Goal: Task Accomplishment & Management: Manage account settings

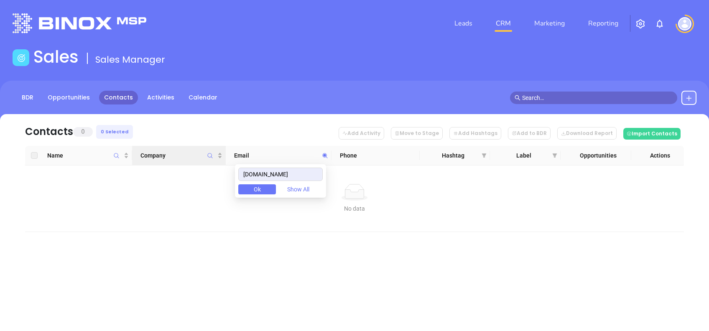
drag, startPoint x: 288, startPoint y: 171, endPoint x: 161, endPoint y: 164, distance: 126.4
click at [163, 164] on body "Leads CRM Marketing Reporting Financial Leads Leads Sales Sales Manager BDR Opp…" at bounding box center [354, 165] width 709 height 331
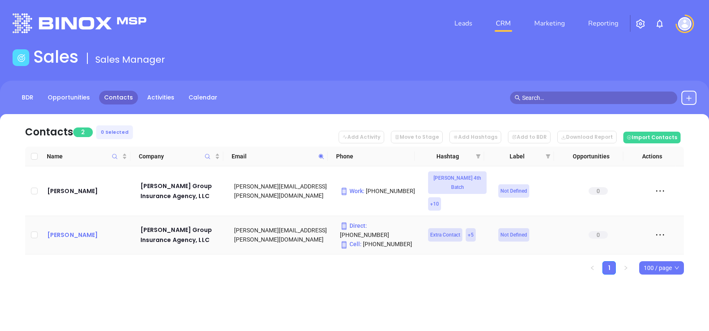
drag, startPoint x: 83, startPoint y: 208, endPoint x: 76, endPoint y: 213, distance: 8.0
click at [324, 156] on span at bounding box center [321, 156] width 10 height 13
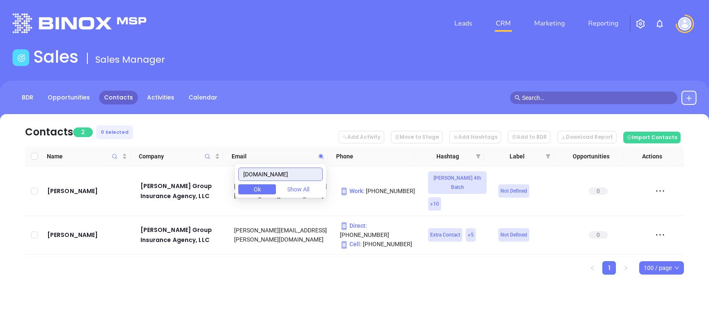
paste input "globalindem"
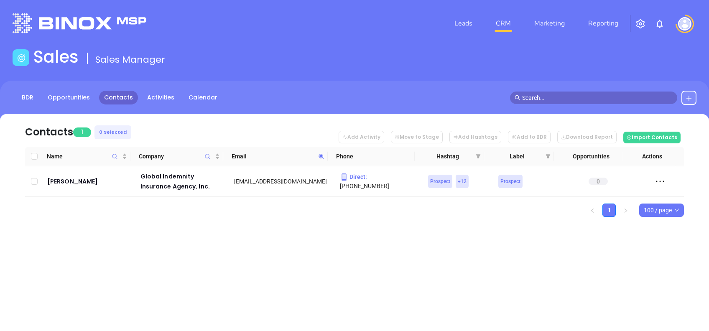
click at [321, 158] on icon at bounding box center [321, 156] width 6 height 6
paste input "middletoninsurance"
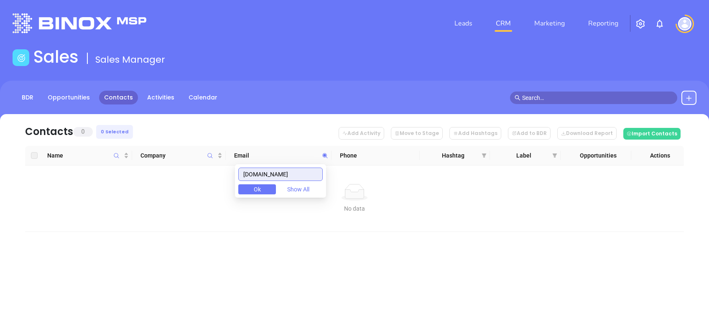
drag, startPoint x: 306, startPoint y: 177, endPoint x: 204, endPoint y: 178, distance: 102.4
click at [206, 180] on body "Leads CRM Marketing Reporting Financial Leads Leads Sales Sales Manager BDR Opp…" at bounding box center [354, 165] width 709 height 331
paste input "aandlinsuranceagency"
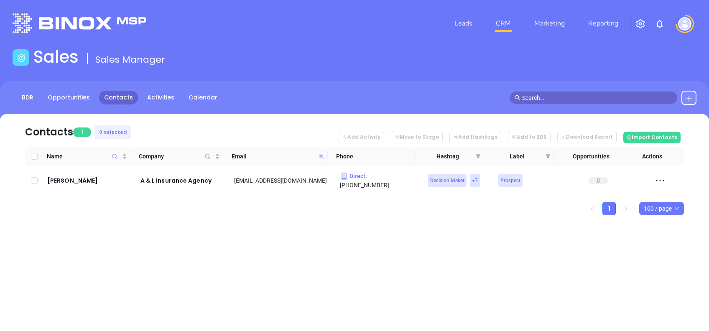
click at [321, 157] on icon at bounding box center [320, 156] width 5 height 5
paste input "cumberlandgroup"
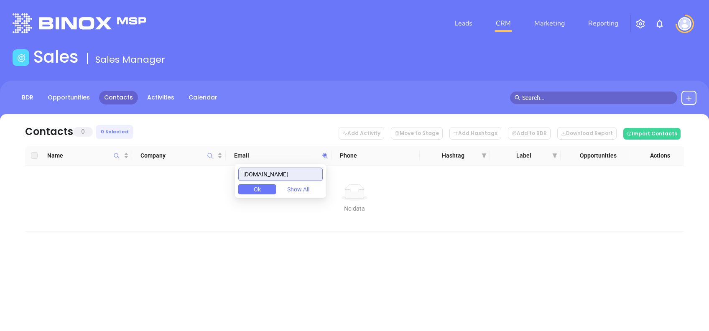
drag, startPoint x: 294, startPoint y: 176, endPoint x: 179, endPoint y: 184, distance: 114.8
click at [183, 185] on body "Leads CRM Marketing Reporting Financial Leads Leads Sales Sales Manager BDR Opp…" at bounding box center [354, 165] width 709 height 331
paste input "dcruzagency"
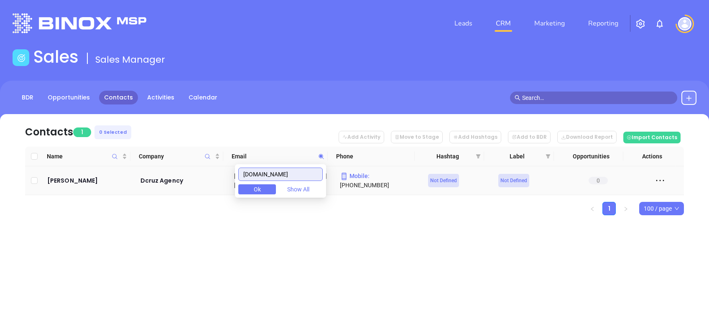
drag, startPoint x: 304, startPoint y: 175, endPoint x: 217, endPoint y: 171, distance: 87.0
click at [220, 173] on body "Leads CRM Marketing Reporting Financial Leads Leads Sales Sales Manager BDR Opp…" at bounding box center [354, 165] width 709 height 331
paste input "financial-grace"
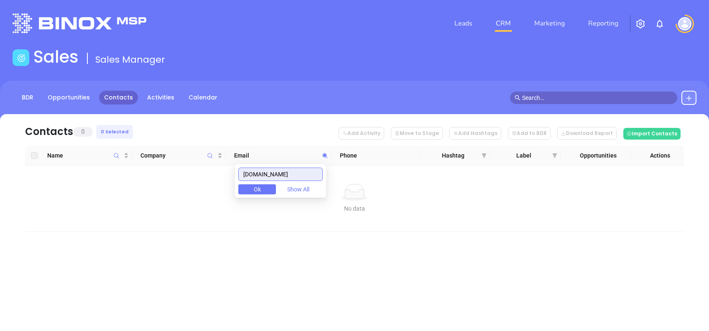
drag, startPoint x: 311, startPoint y: 172, endPoint x: 222, endPoint y: 172, distance: 89.0
click at [222, 172] on body "Leads CRM Marketing Reporting Financial Leads Leads Sales Sales Manager BDR Opp…" at bounding box center [354, 165] width 709 height 331
paste input "jerseycoastinsuran"
type input "jerseycoastinsurance.com"
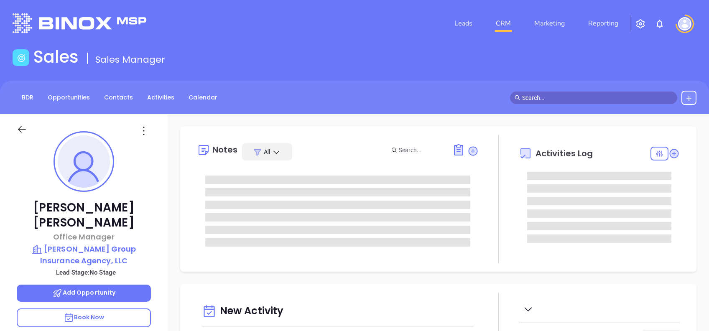
type input "[DATE]"
type input "[PERSON_NAME]"
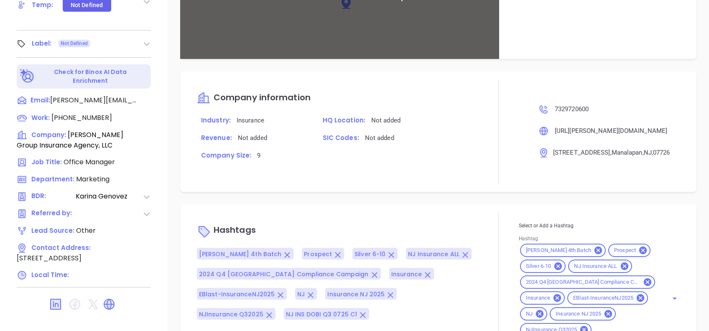
scroll to position [608, 0]
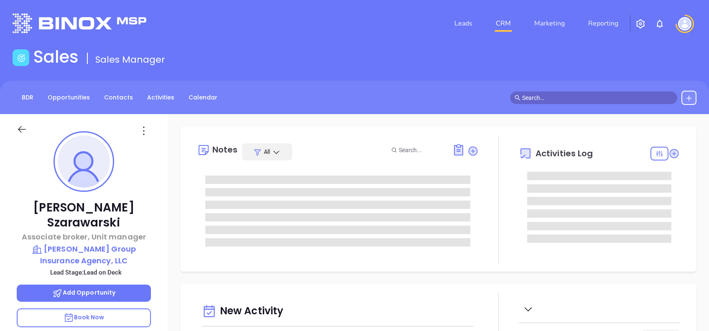
type input "[PERSON_NAME]"
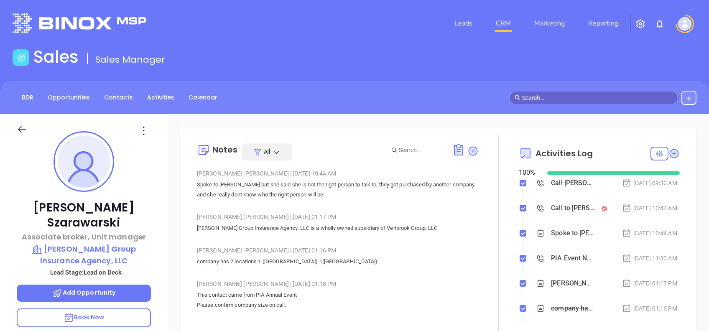
scroll to position [243, 0]
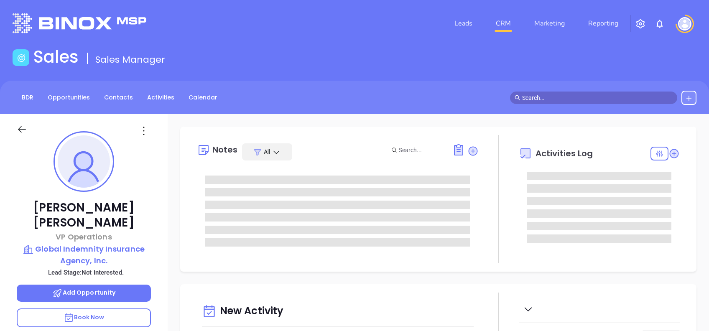
type input "[DATE]"
type input "[PERSON_NAME]"
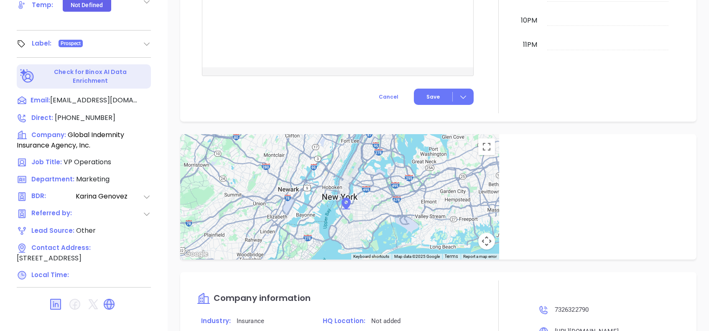
scroll to position [89, 0]
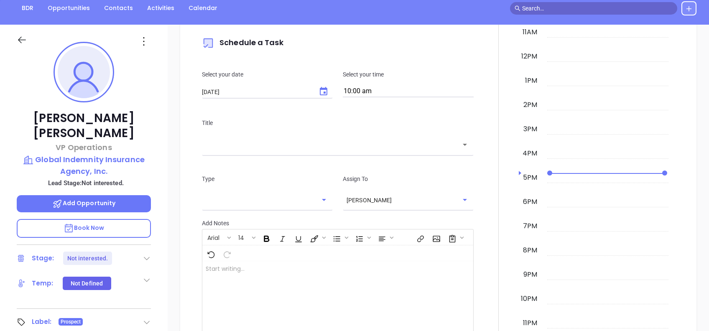
click at [141, 38] on icon at bounding box center [143, 41] width 13 height 13
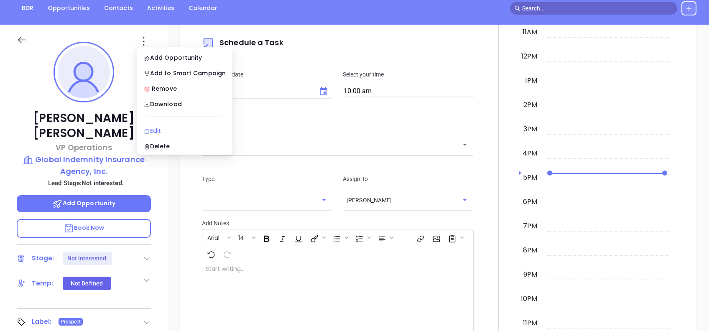
click at [152, 128] on div "Edit" at bounding box center [185, 130] width 82 height 9
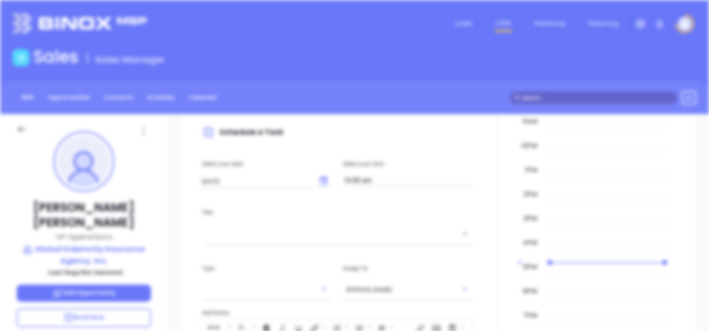
scroll to position [0, 0]
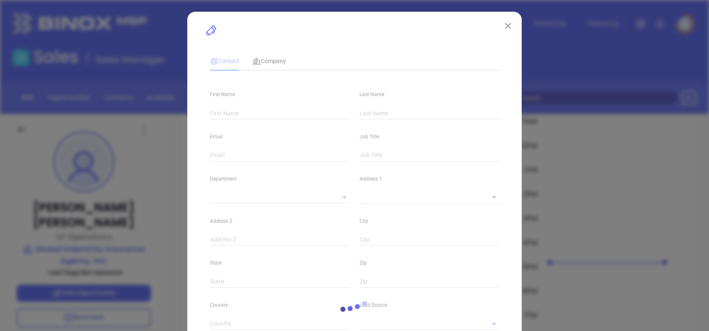
type input "Maria"
type input "Rocha"
type input "mrocha@globalindemins.com"
type input "VP Operations"
type input "1"
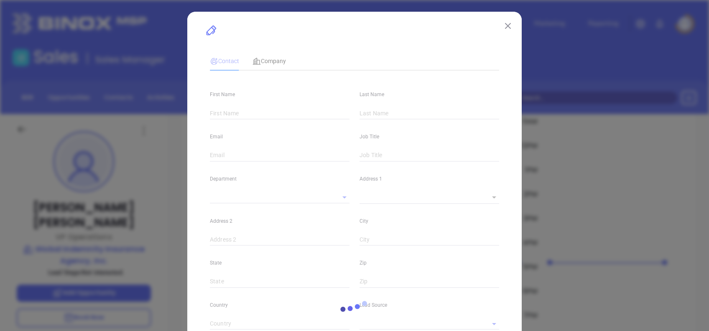
type input "www.linkedin.com/in/maria-rocha-781882126"
type input "Marketing"
type input "Other"
type input "Karina Genovez"
type input "Not interested."
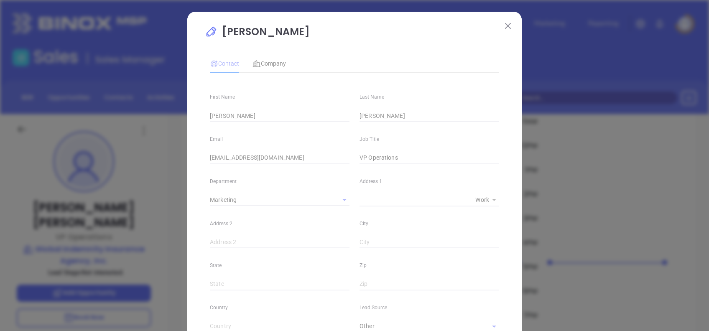
type input "1"
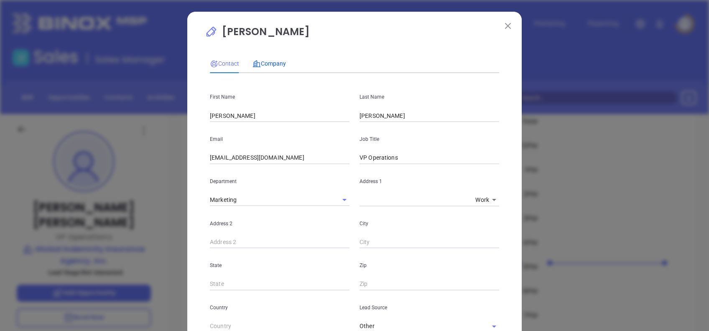
click at [268, 60] on span "Company" at bounding box center [268, 63] width 33 height 7
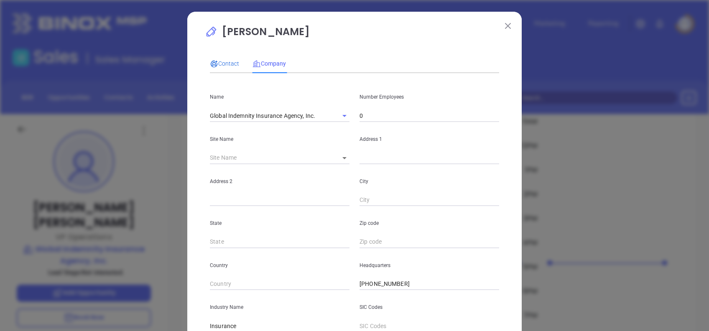
click at [222, 66] on span "Contact" at bounding box center [224, 63] width 29 height 7
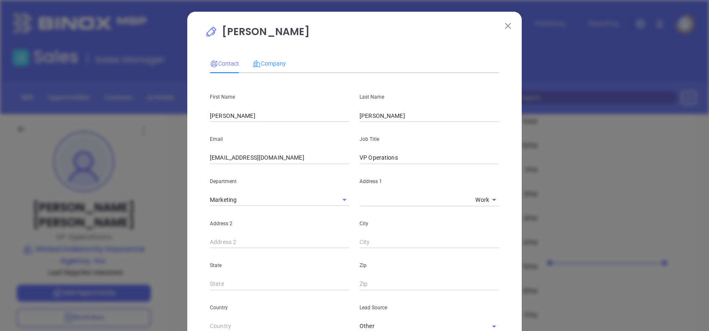
click at [267, 53] on div "Contact Company First Name Maria Last Name Rocha Email mrocha@globalindemins.co…" at bounding box center [354, 324] width 289 height 548
drag, startPoint x: 270, startPoint y: 58, endPoint x: 272, endPoint y: 63, distance: 5.4
click at [270, 60] on div "Company" at bounding box center [268, 63] width 33 height 19
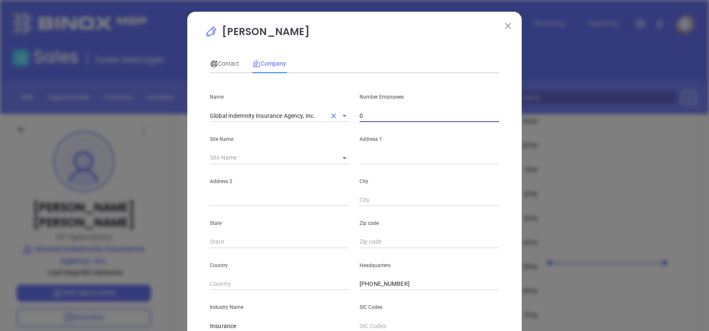
drag, startPoint x: 372, startPoint y: 120, endPoint x: 337, endPoint y: 115, distance: 35.4
click at [338, 115] on div "Name Global Indemnity Insurance Agency, Inc. Number Employees 0" at bounding box center [354, 101] width 299 height 42
type input "11"
click at [346, 54] on div "Contact Company" at bounding box center [354, 63] width 289 height 19
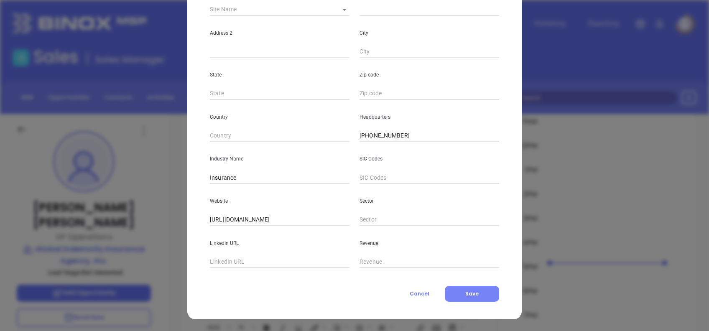
click at [465, 293] on span "Save" at bounding box center [471, 293] width 13 height 7
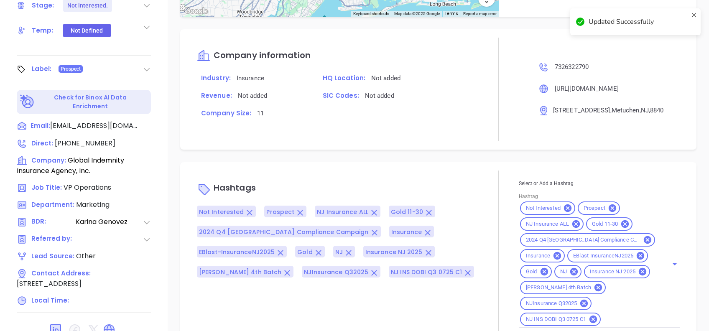
scroll to position [368, 0]
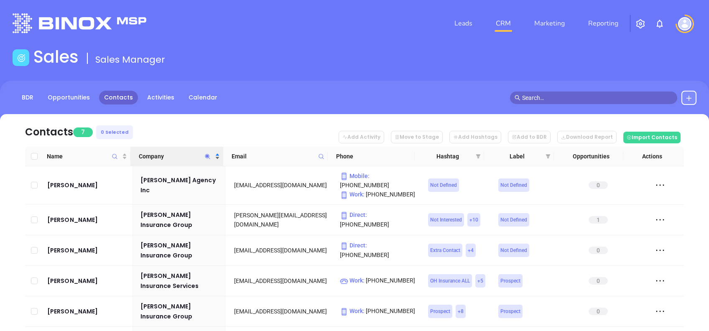
scroll to position [66, 0]
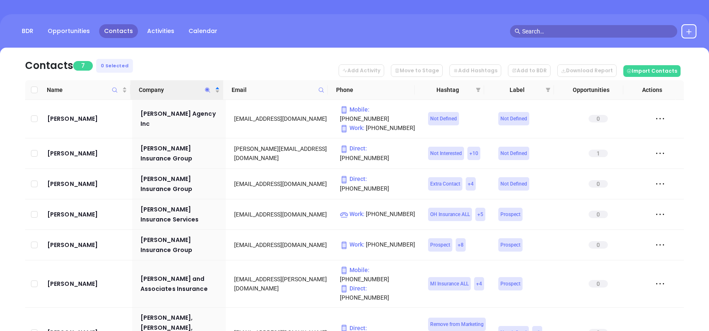
click at [211, 89] on icon "Company" at bounding box center [207, 90] width 6 height 6
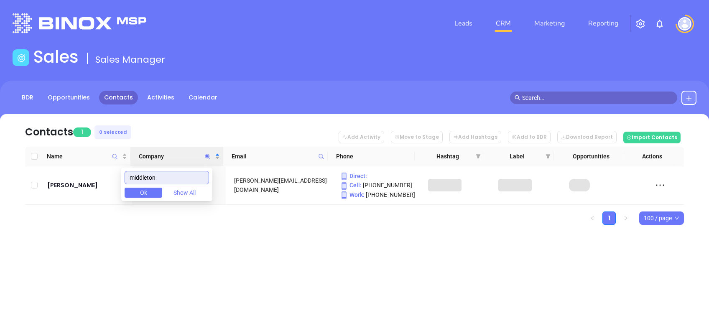
scroll to position [0, 0]
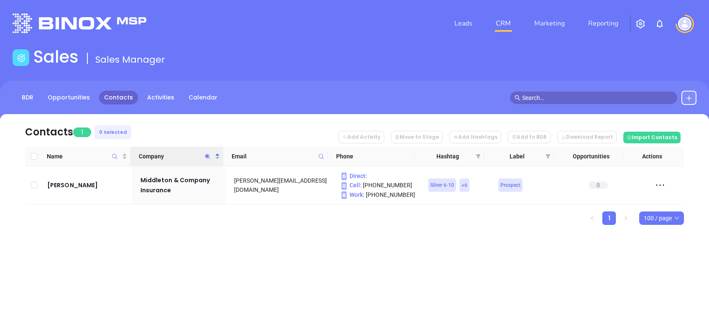
click at [216, 250] on div "Contacts 1 0 Selected Add Activity Move to Stage Add Hashtags Add to BDR Downlo…" at bounding box center [354, 184] width 709 height 140
click at [207, 155] on icon "Company" at bounding box center [207, 156] width 5 height 5
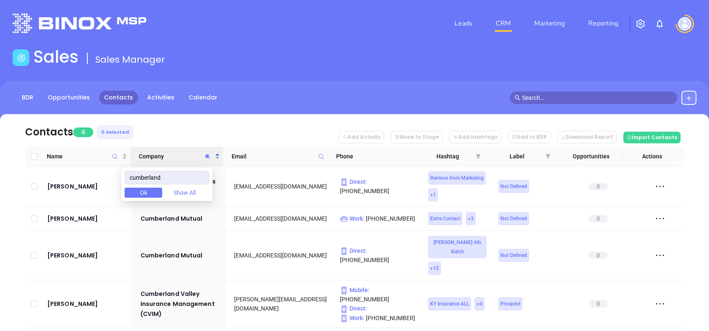
click at [208, 158] on icon "Company" at bounding box center [207, 156] width 6 height 6
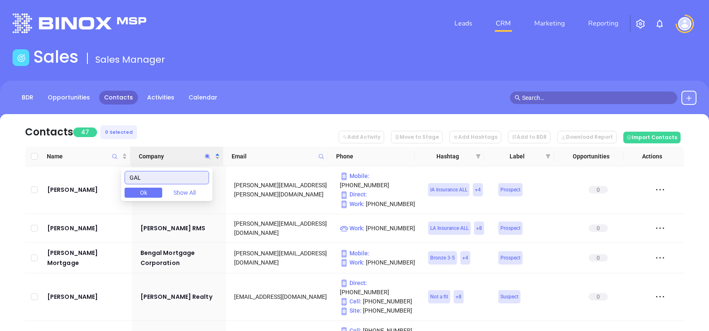
drag, startPoint x: 177, startPoint y: 177, endPoint x: 87, endPoint y: 167, distance: 90.8
click at [87, 167] on body "Leads CRM Marketing Reporting Financial Leads Leads Sales Sales Manager BDR Opp…" at bounding box center [354, 165] width 709 height 331
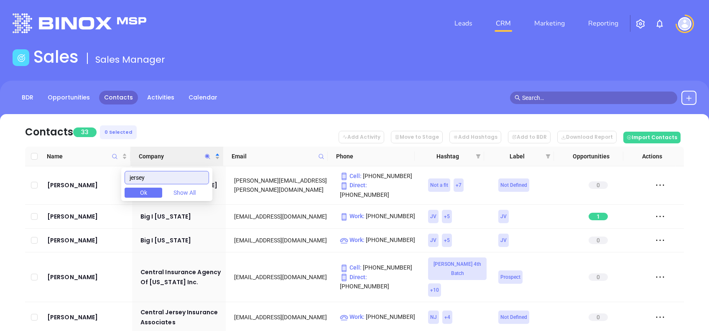
type input "jersey"
click at [199, 130] on nav "Contacts 33 0 Selected Add Activity Move to Stage Add Hashtags Add to BDR Downl…" at bounding box center [354, 130] width 659 height 33
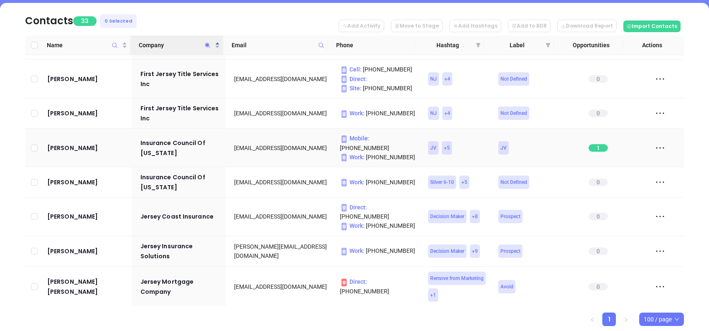
scroll to position [278, 0]
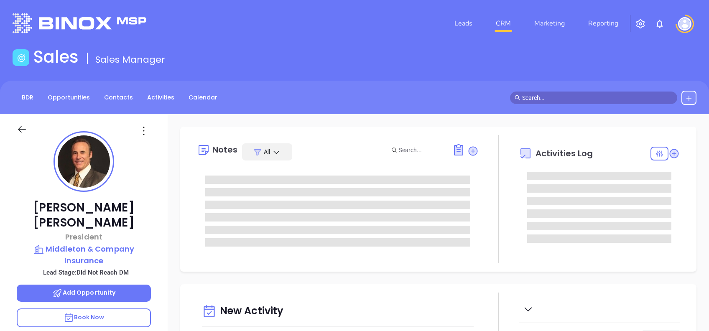
type input "[DATE]"
type input "[PERSON_NAME]"
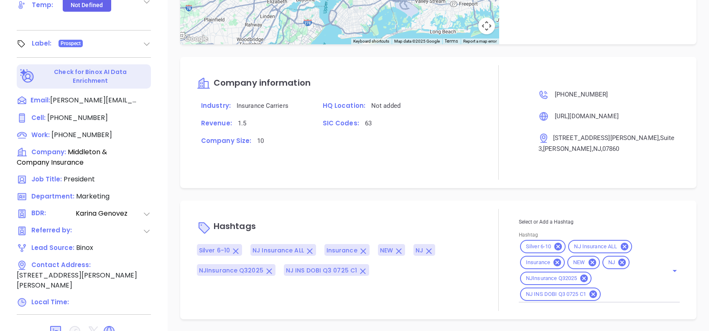
scroll to position [89, 0]
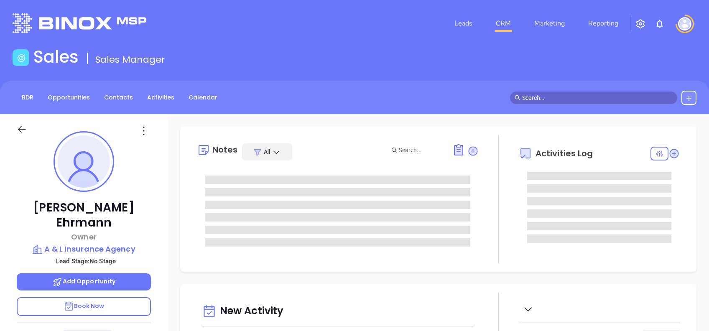
type input "[DATE]"
type input "[PERSON_NAME]"
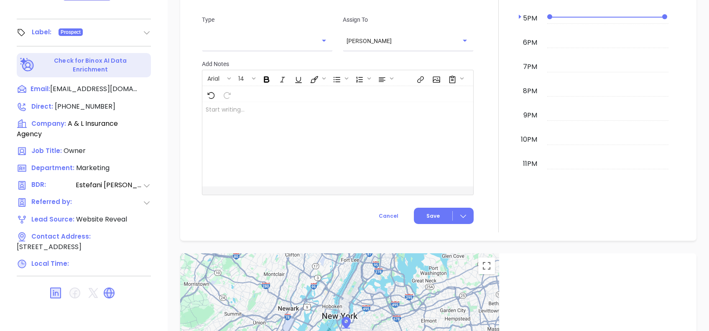
scroll to position [0, 0]
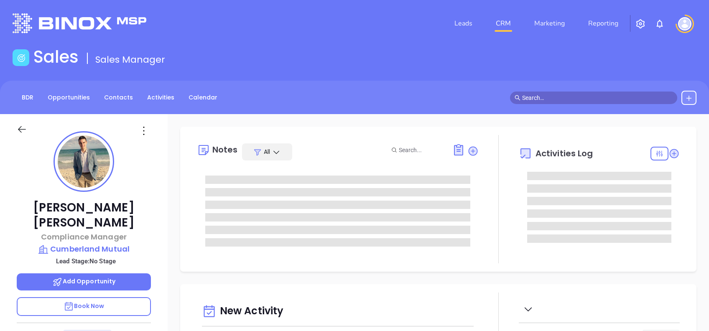
scroll to position [243, 0]
type input "[PERSON_NAME]"
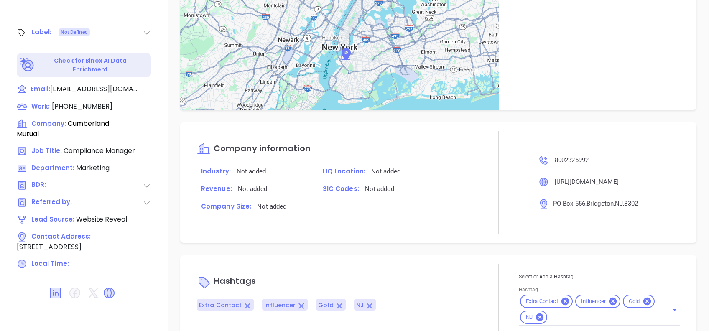
scroll to position [518, 0]
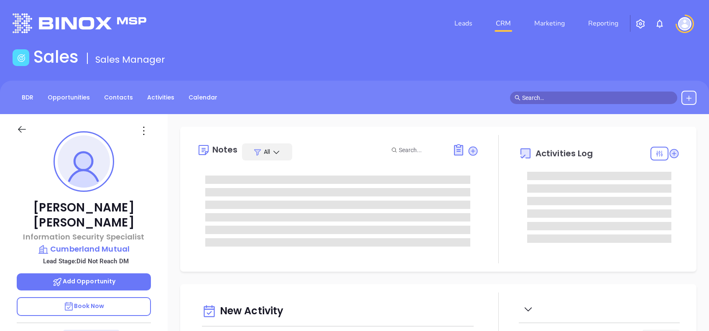
type input "[PERSON_NAME]"
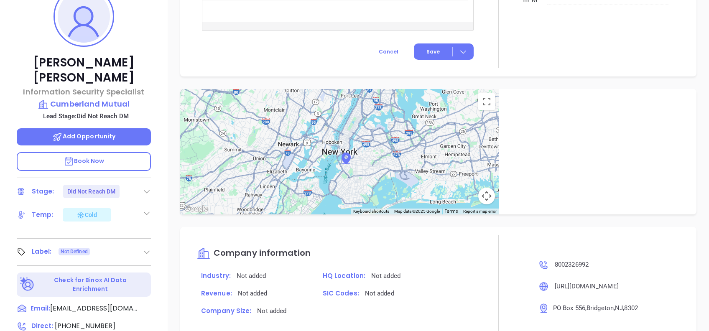
scroll to position [33, 0]
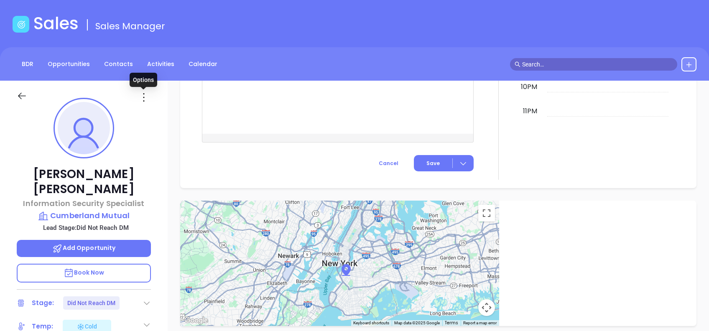
click at [143, 98] on icon at bounding box center [143, 97] width 13 height 13
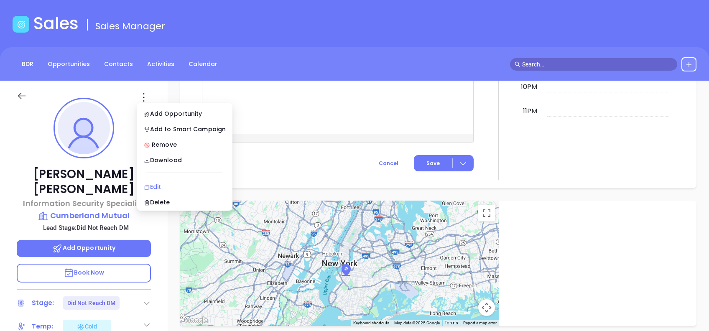
click at [180, 182] on div "Edit" at bounding box center [185, 186] width 82 height 9
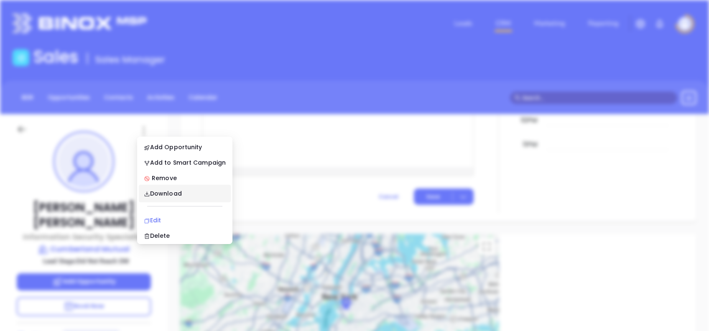
scroll to position [0, 0]
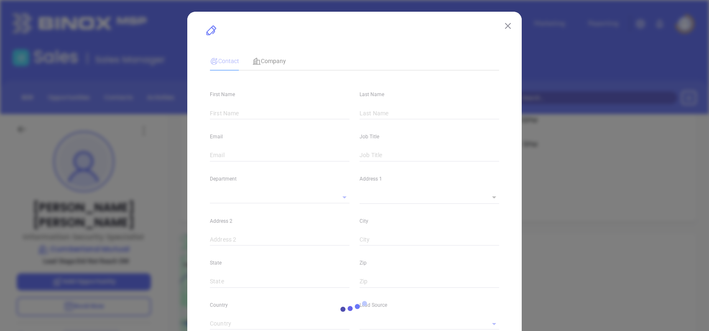
type input "Tammy"
type input "Oliva"
type input "toliva@cumberlandmutual.com"
type input "Information Security Specialist"
type input "1"
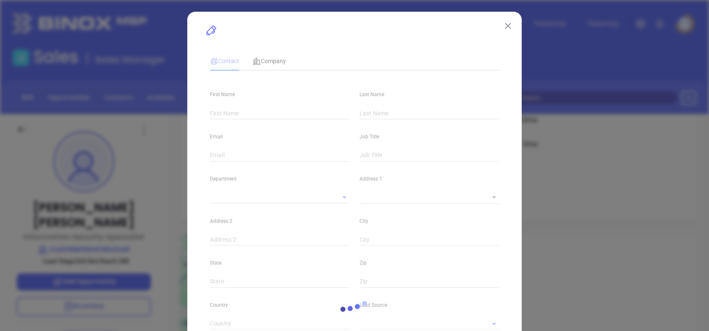
type input "www.linkedin.com/in/tammy-oliva-a5b22659"
type input "Marketing"
type input "PIA Annual 2024"
type input "Karina Genovez"
type input "Did Not Reach DM"
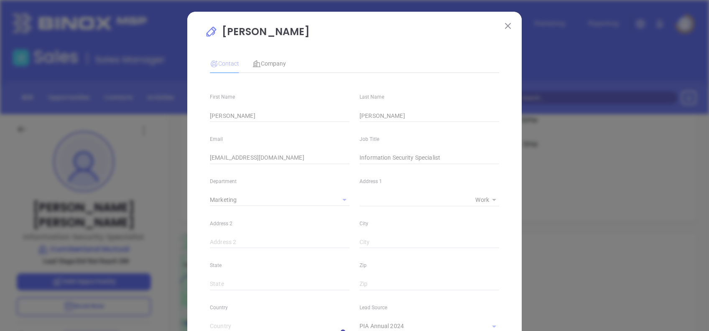
type input "1"
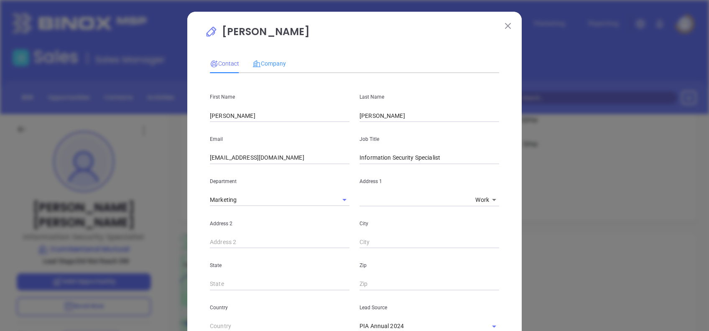
click at [274, 69] on div "Company" at bounding box center [268, 63] width 33 height 19
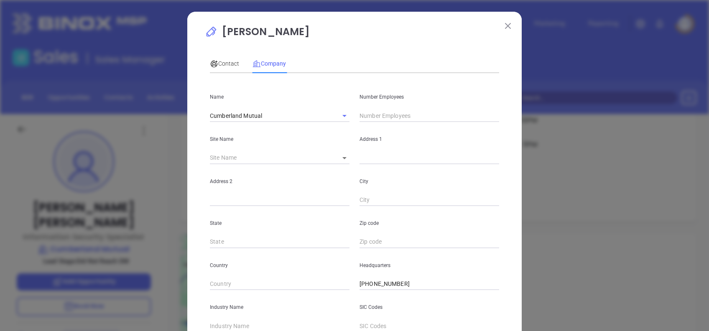
click at [373, 112] on div "Number Employees" at bounding box center [429, 101] width 150 height 42
click at [373, 112] on input "text" at bounding box center [429, 115] width 140 height 13
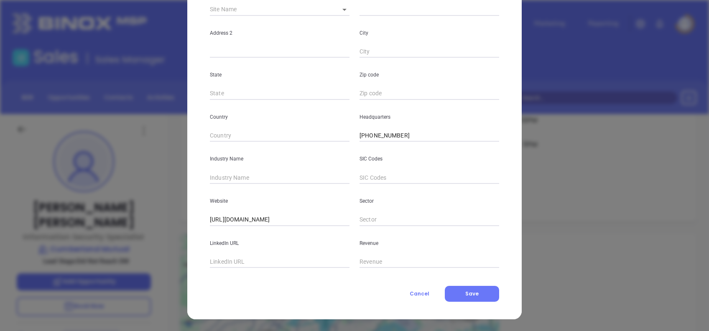
type input "90"
click at [229, 260] on input "text" at bounding box center [280, 262] width 140 height 13
paste input "www.linkedin.com/company/cumberland-mutual/"
type input "www.linkedin.com/company/cumberland-mutual/"
click at [244, 174] on input "text" at bounding box center [280, 177] width 140 height 13
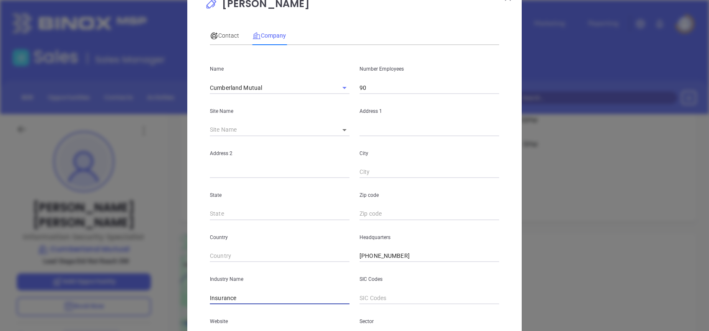
scroll to position [0, 0]
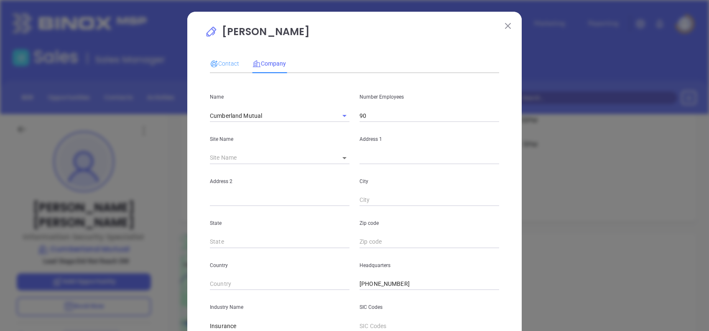
type input "Insurance"
click at [211, 57] on div "Contact" at bounding box center [224, 63] width 29 height 19
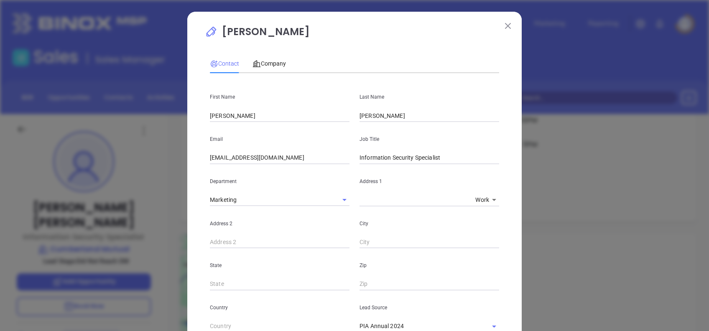
scroll to position [326, 0]
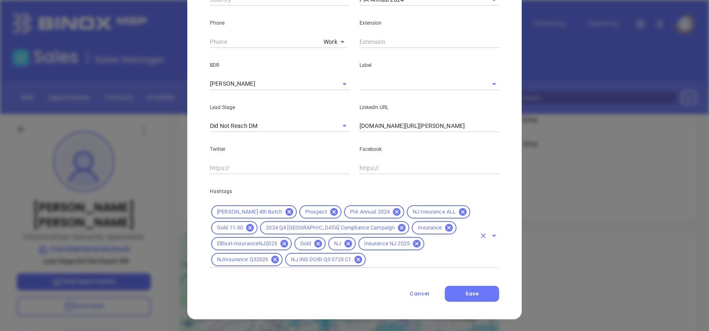
click at [247, 228] on icon at bounding box center [250, 228] width 8 height 8
click at [372, 260] on input "text" at bounding box center [421, 260] width 109 height 10
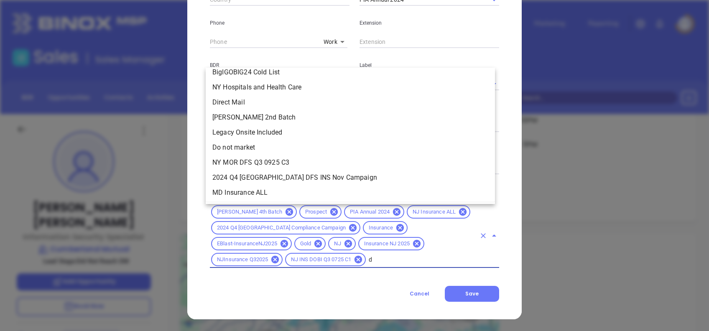
scroll to position [0, 0]
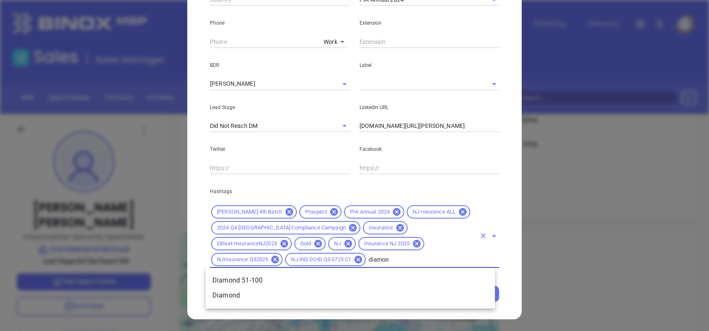
type input "diamond"
click at [368, 279] on li "Diamond 51-100" at bounding box center [350, 280] width 289 height 15
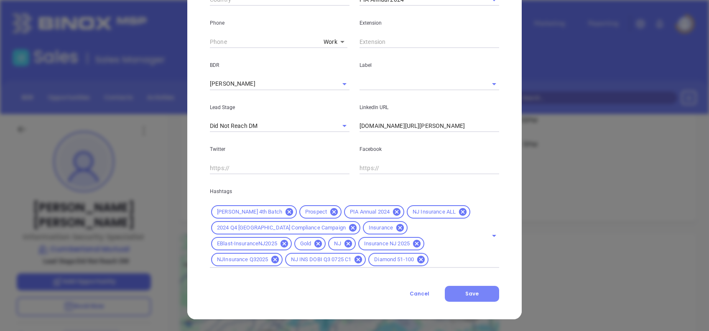
click at [477, 288] on button "Save" at bounding box center [472, 294] width 54 height 16
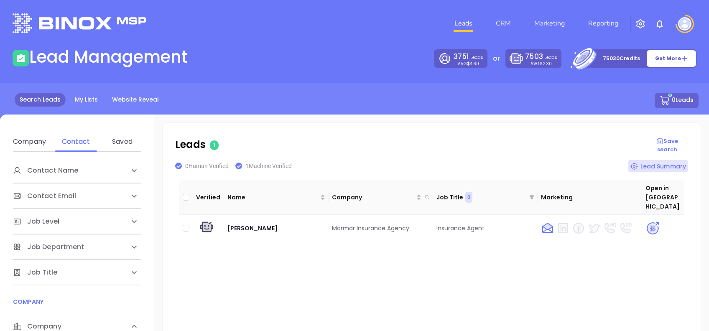
scroll to position [111, 0]
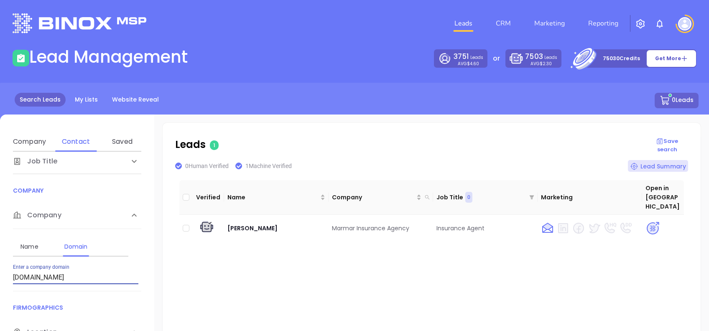
drag, startPoint x: 0, startPoint y: 0, endPoint x: -3, endPoint y: 284, distance: 284.2
click at [0, 284] on html "Leads CRM Marketing Reporting Financial Leads Leads Lead Management 3751 Leads …" at bounding box center [354, 165] width 709 height 331
type input "[DOMAIN_NAME]"
click at [646, 221] on img at bounding box center [652, 228] width 15 height 15
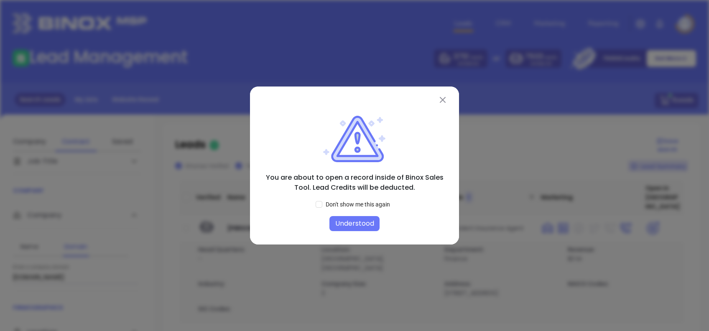
click at [354, 226] on button "Understood" at bounding box center [354, 223] width 50 height 15
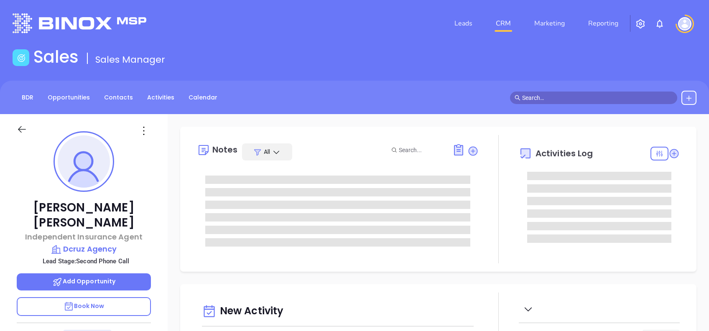
type input "[DATE]"
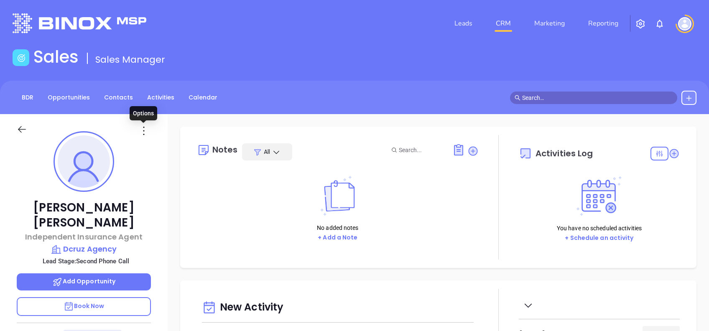
type input "[PERSON_NAME]"
click at [140, 130] on icon at bounding box center [143, 130] width 13 height 13
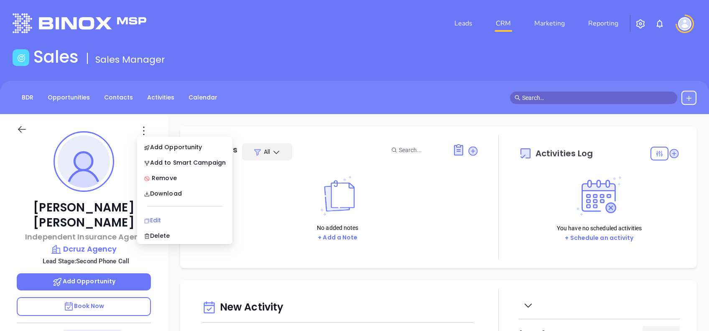
click at [165, 218] on div "Edit" at bounding box center [185, 220] width 82 height 9
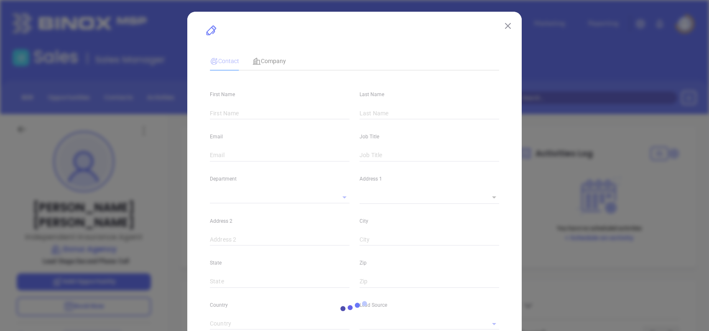
type input "Domingo"
type input "Cruz"
type input "domingo@dcruzagency.com"
type input "Independent Insurance Agent"
type input "1"
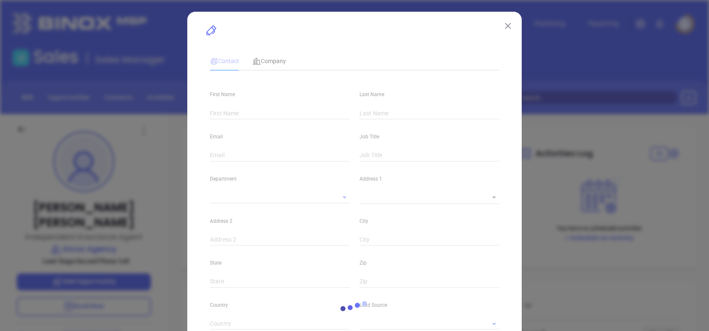
type input "linkedin.com/in/domingo-cruz-34b1239b"
type input "Marketing"
type input "Website Reveal"
type input "undefined undefined"
type input "Second Phone Call"
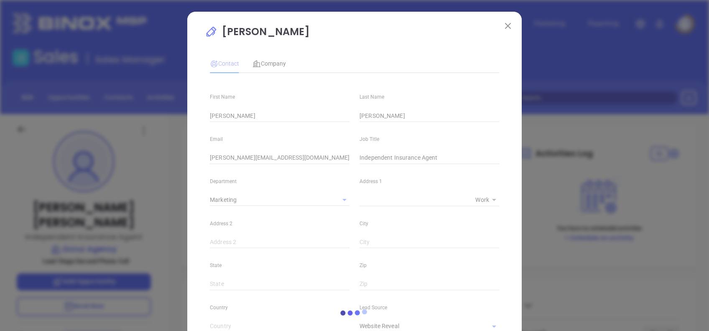
type input "1"
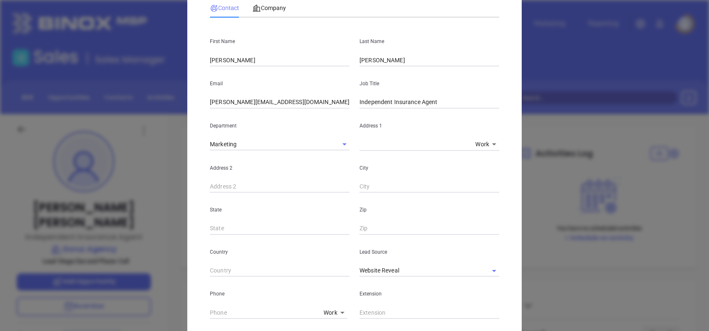
scroll to position [0, 0]
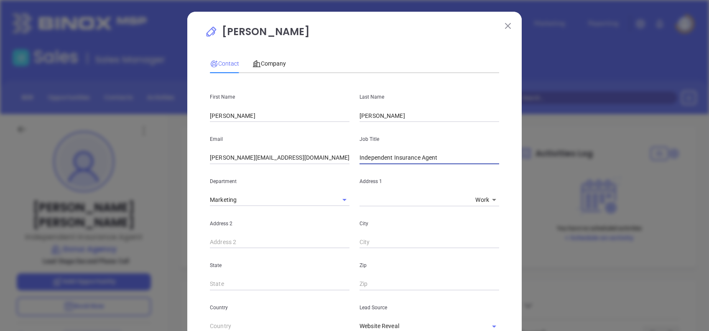
drag, startPoint x: 439, startPoint y: 158, endPoint x: 293, endPoint y: 158, distance: 145.4
click at [293, 158] on div "Email domingo@dcruzagency.com Job Title Independent Insurance Agent" at bounding box center [354, 143] width 299 height 42
type input "President"
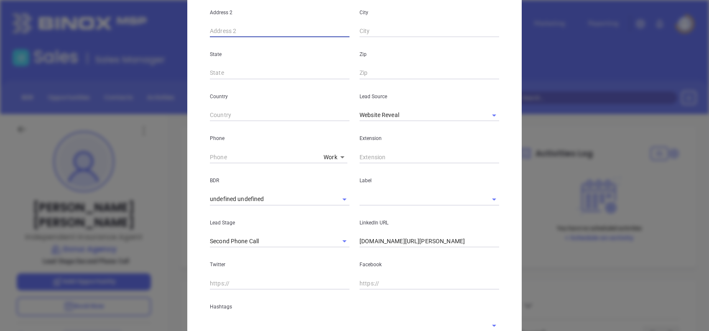
scroll to position [223, 0]
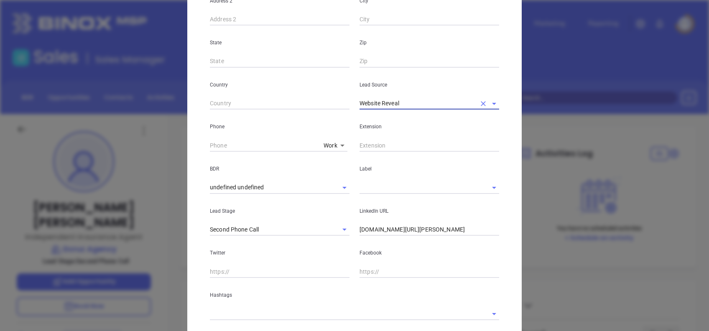
type input "o"
click at [371, 122] on li "Other" at bounding box center [429, 122] width 140 height 15
type input "Other"
type input "( ) -"
click at [210, 145] on input "( ) -" at bounding box center [265, 145] width 110 height 13
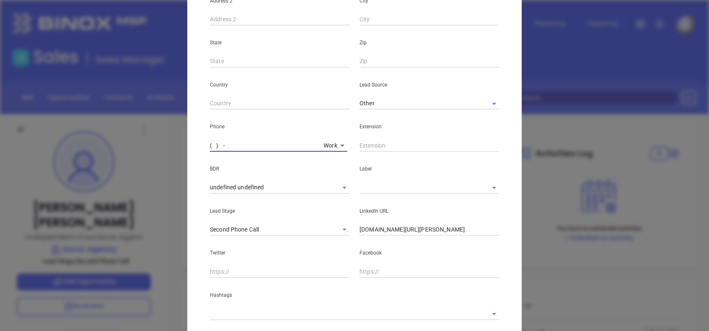
paste input "60) 9 2-0059"
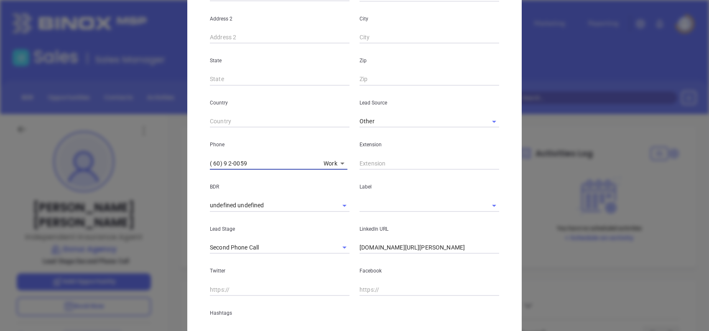
scroll to position [275, 0]
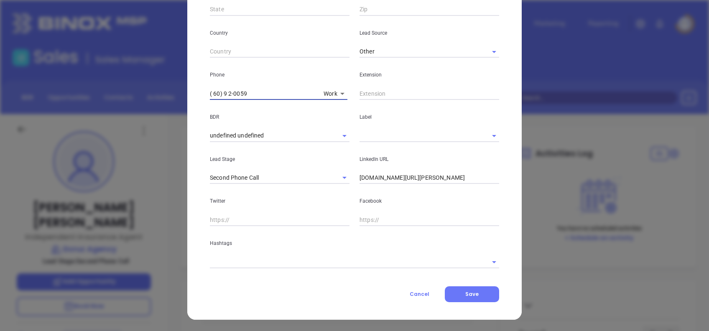
drag, startPoint x: 253, startPoint y: 93, endPoint x: 172, endPoint y: 88, distance: 81.2
click at [172, 88] on div "Domingo Cruz Contact Company First Name Domingo Last Name Cruz Email domingo@dc…" at bounding box center [354, 165] width 709 height 331
paste input "609) 200-5990"
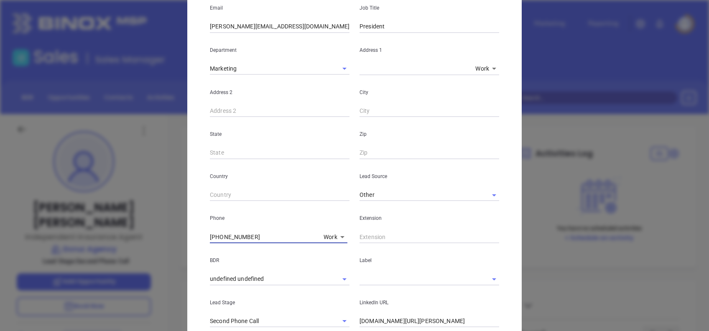
scroll to position [0, 0]
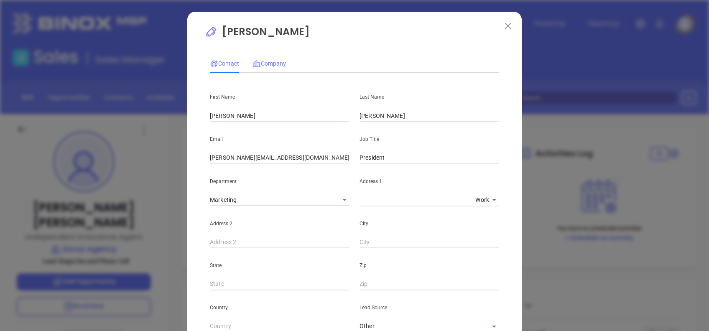
type input "(609) 200-5990"
click at [268, 63] on span "Company" at bounding box center [268, 63] width 33 height 7
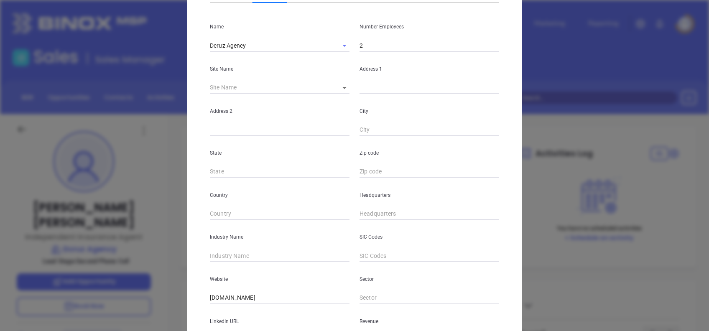
scroll to position [148, 0]
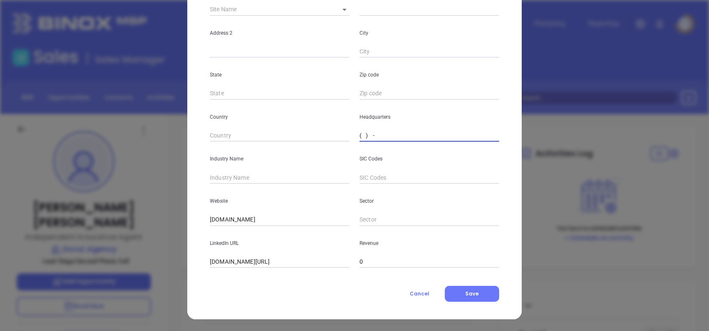
click at [359, 138] on input "( ) -" at bounding box center [429, 136] width 140 height 13
paste input "60) 9 2-0059"
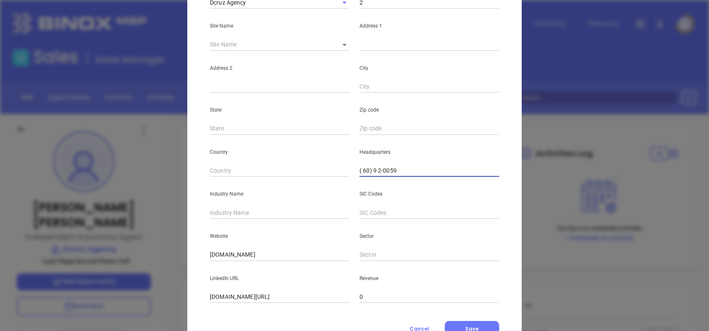
scroll to position [0, 0]
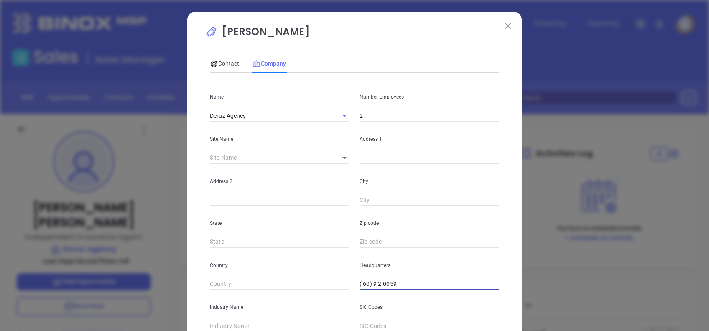
drag, startPoint x: 414, startPoint y: 290, endPoint x: 332, endPoint y: 280, distance: 82.5
click at [333, 281] on div "Country Headquarters ( 60) 9 2-0059" at bounding box center [354, 269] width 299 height 42
paste input "609) 200-5990"
type input "(609) 200-5990"
click at [218, 59] on div "Contact" at bounding box center [224, 63] width 29 height 9
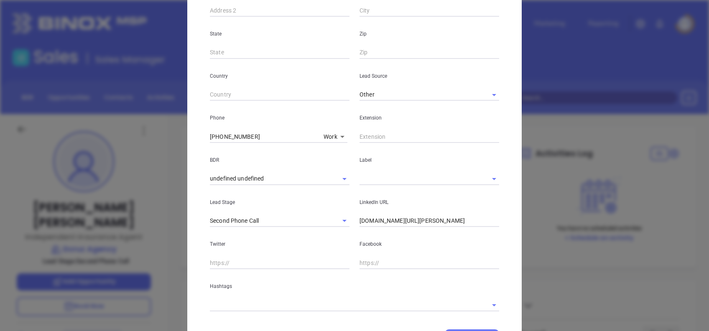
scroll to position [275, 0]
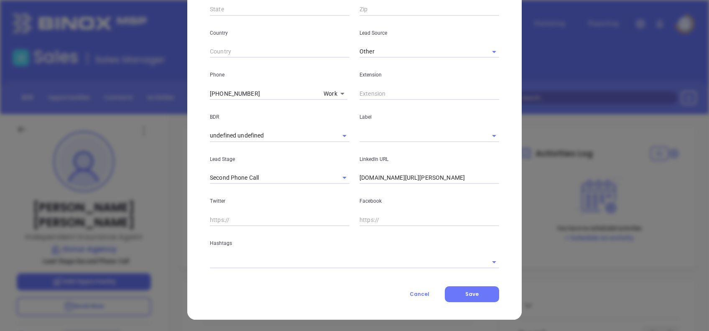
click at [374, 135] on input "text" at bounding box center [417, 136] width 116 height 12
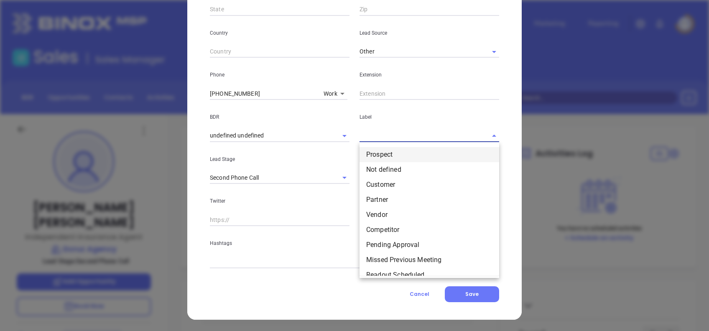
click at [379, 148] on li "Prospect" at bounding box center [429, 154] width 140 height 15
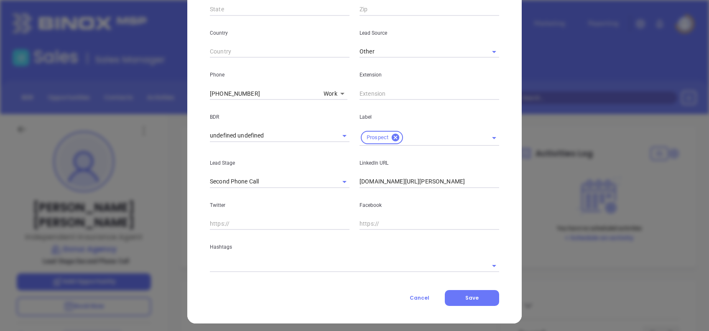
click at [476, 182] on input "linkedin.com/in/domingo-cruz-34b1239b" at bounding box center [429, 182] width 140 height 13
paste input "www.linkedin.com/company/dcruzagency/"
type input "www.linkedin.com/company/dcruzagency/"
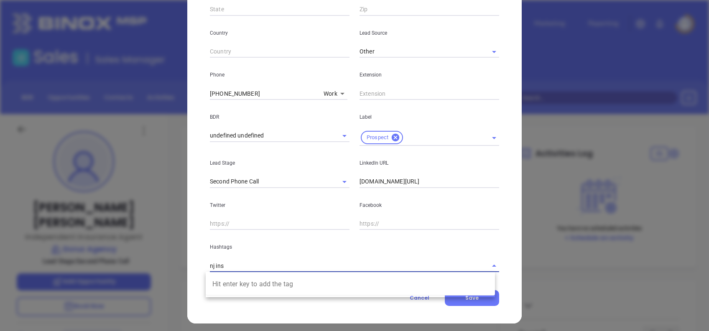
type input "nj in"
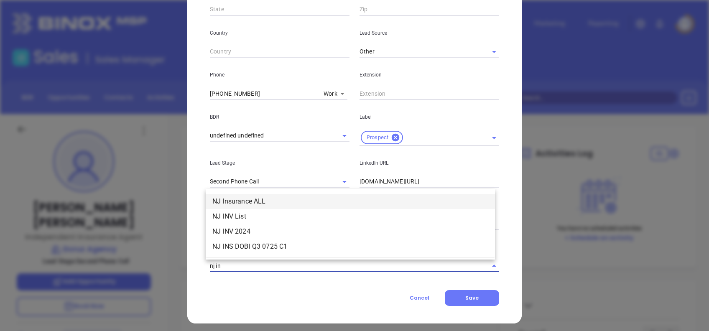
click at [362, 201] on li "NJ Insurance ALL" at bounding box center [350, 201] width 289 height 15
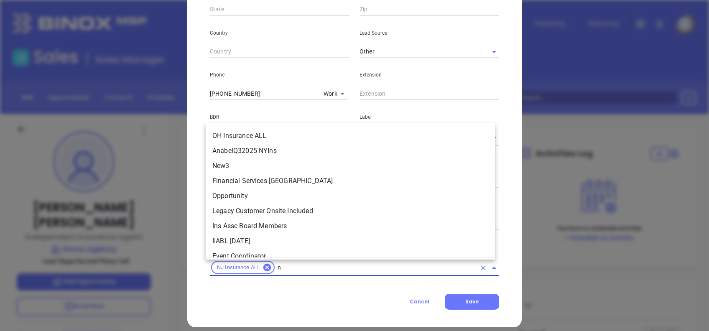
type input "nj"
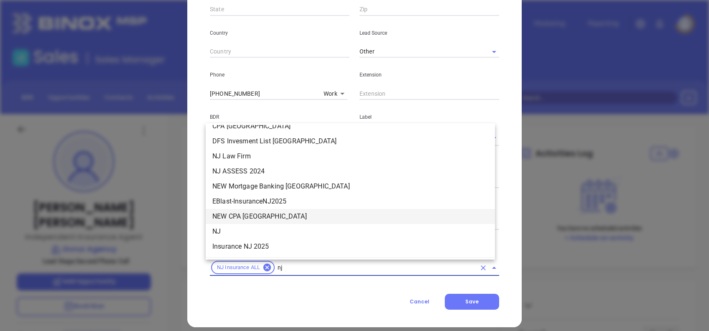
scroll to position [217, 0]
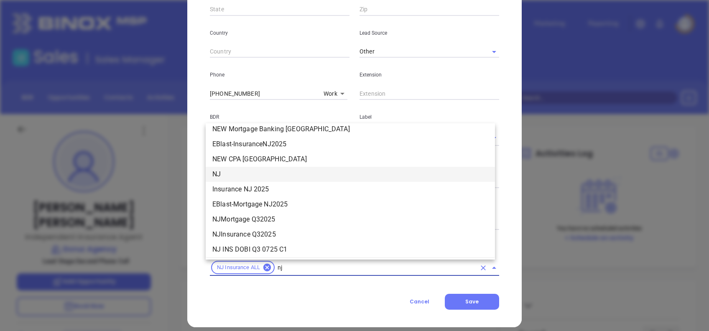
click at [224, 174] on li "NJ" at bounding box center [350, 174] width 289 height 15
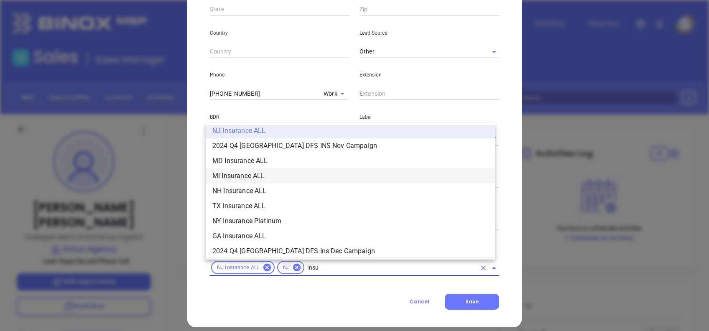
scroll to position [246, 0]
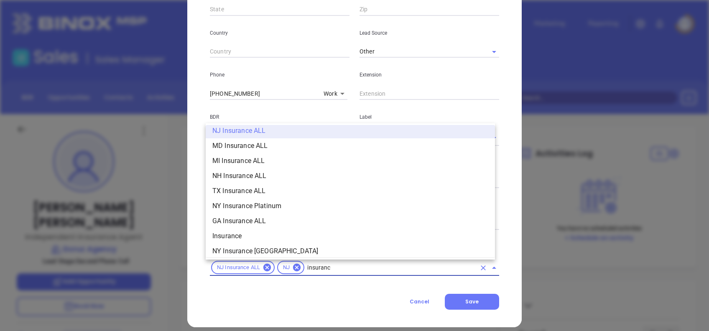
type input "insurance"
click at [252, 235] on li "Insurance" at bounding box center [350, 236] width 289 height 15
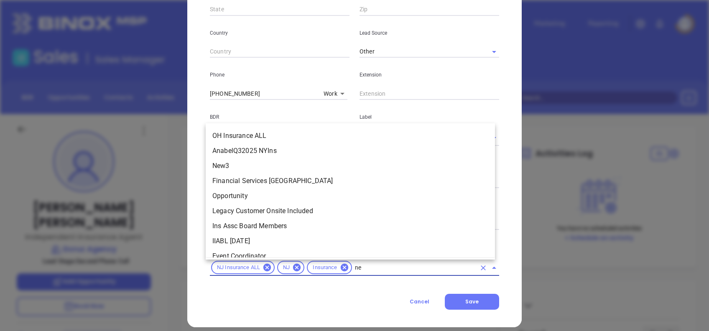
scroll to position [0, 0]
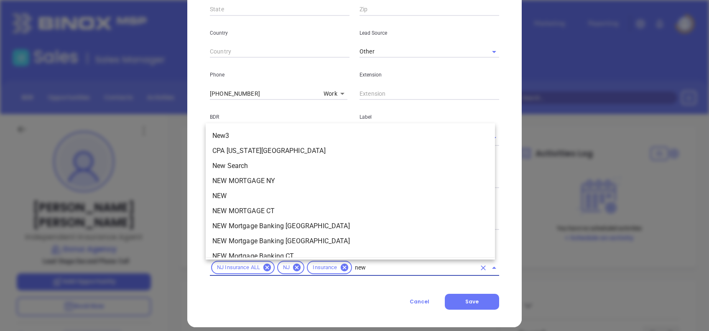
type input "new1"
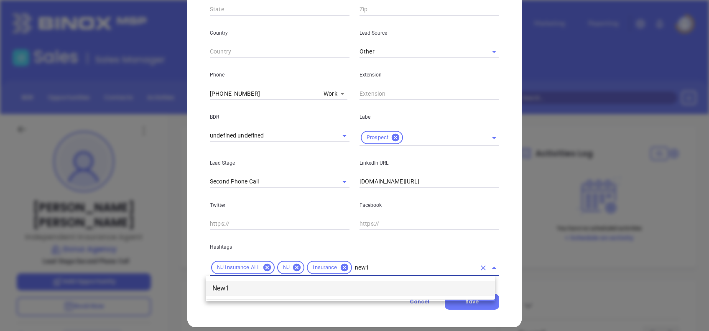
click at [247, 288] on li "New1" at bounding box center [350, 288] width 289 height 15
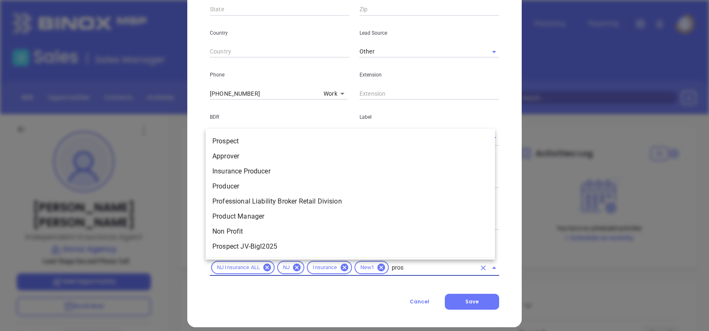
type input "prosp"
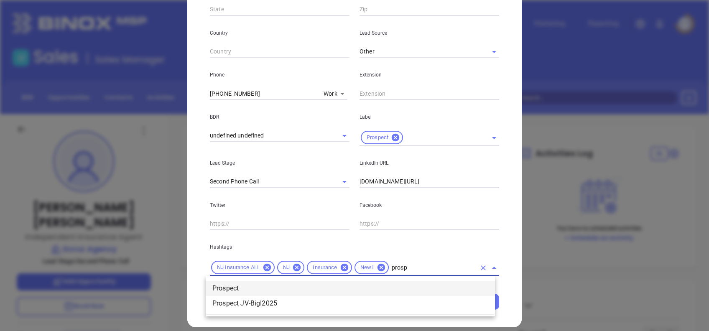
click at [312, 288] on li "Prospect" at bounding box center [350, 288] width 289 height 15
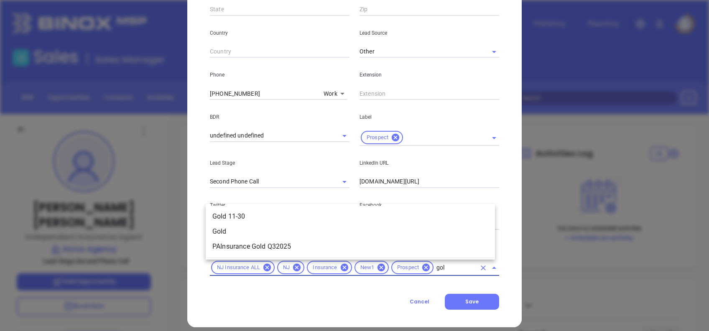
type input "gold"
click at [257, 214] on li "Gold 11-30" at bounding box center [350, 216] width 289 height 15
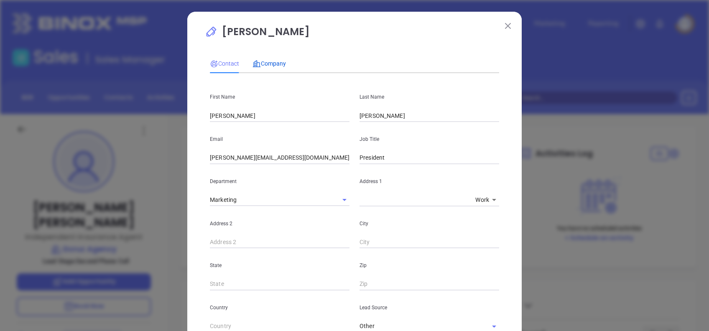
drag, startPoint x: 271, startPoint y: 65, endPoint x: 305, endPoint y: 84, distance: 39.5
click at [271, 64] on span "Company" at bounding box center [268, 63] width 33 height 7
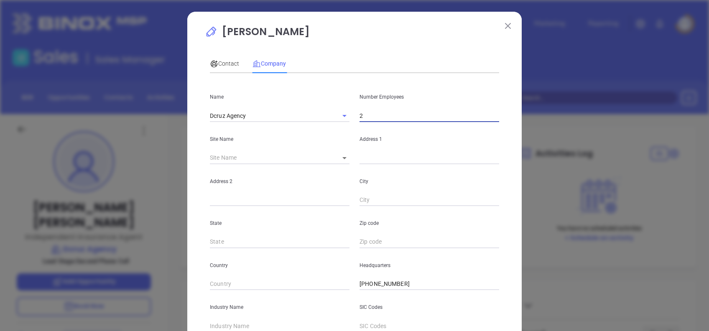
drag, startPoint x: 366, startPoint y: 114, endPoint x: 333, endPoint y: 105, distance: 33.8
click at [333, 105] on div "Name Dcruz Agency Number Employees 2" at bounding box center [354, 101] width 299 height 42
type input "17"
click at [334, 39] on p "Domingo Cruz" at bounding box center [354, 33] width 299 height 19
click at [342, 160] on body "Leads CRM Marketing Reporting Financial Leads Leads Sales Sales Manager BDR Opp…" at bounding box center [354, 165] width 709 height 331
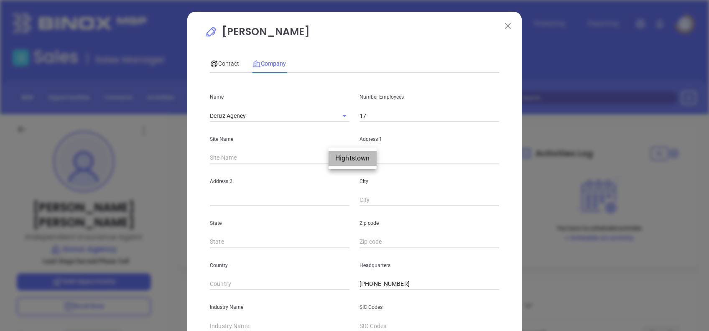
click at [349, 154] on li "Hightstown" at bounding box center [352, 158] width 48 height 15
type input "Hightstown"
type input "126937"
type input "108 Main St 2nd Floor"
type input "Hightstown"
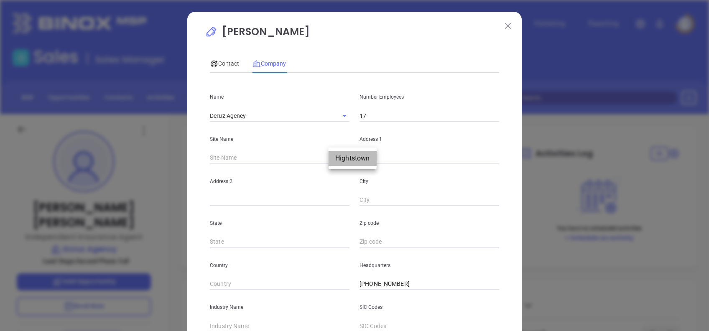
type input "NJ"
type input "08520"
type input "US"
drag, startPoint x: 231, startPoint y: 57, endPoint x: 231, endPoint y: 64, distance: 6.7
click at [231, 57] on div "Contact" at bounding box center [224, 63] width 29 height 19
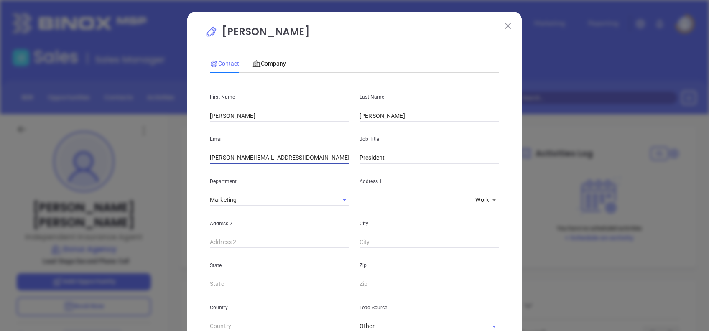
drag, startPoint x: 272, startPoint y: 163, endPoint x: 216, endPoint y: 79, distance: 100.5
click at [235, 165] on div "First Name Domingo Last Name Cruz Email domingo@dcruzagency.com Job Title Presi…" at bounding box center [354, 323] width 289 height 486
click at [263, 68] on div "Company" at bounding box center [268, 63] width 33 height 19
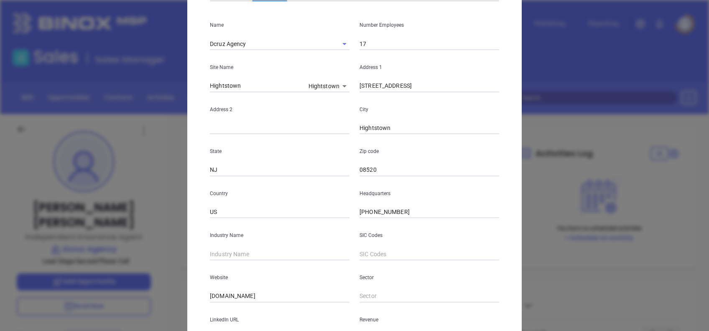
scroll to position [148, 0]
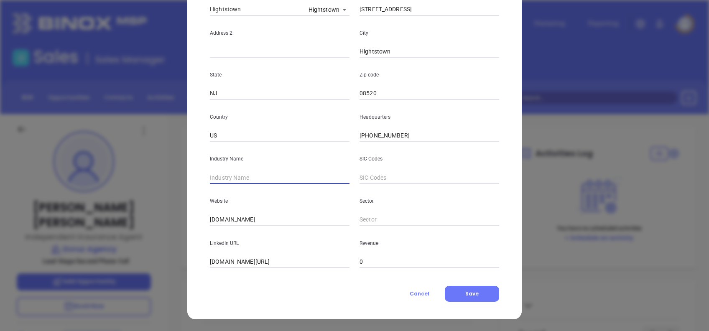
click at [270, 177] on input "text" at bounding box center [280, 177] width 140 height 13
type input "Insurance"
drag, startPoint x: 324, startPoint y: 262, endPoint x: 197, endPoint y: 261, distance: 127.0
click at [198, 262] on div "Domingo Cruz Contact Company First Name Domingo Last Name Cruz Email domingo@dc…" at bounding box center [354, 91] width 334 height 456
paste input "www.linkedin.com/company/dcruzagency/"
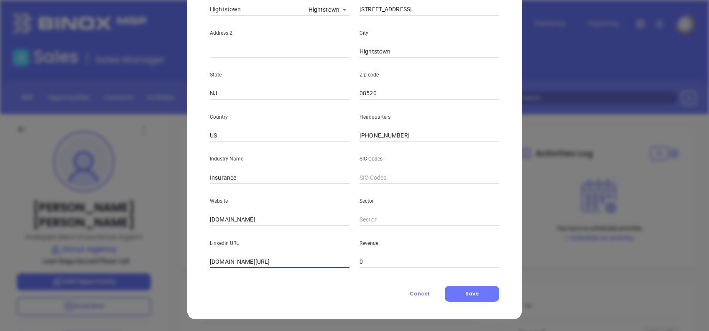
type input "www.linkedin.com/company/dcruzagency/"
drag, startPoint x: 245, startPoint y: 220, endPoint x: 135, endPoint y: 213, distance: 111.0
click at [137, 213] on div "Domingo Cruz Contact Company First Name Domingo Last Name Cruz Email domingo@dc…" at bounding box center [354, 165] width 709 height 331
paste input "https://www.dcruzagency.com/"
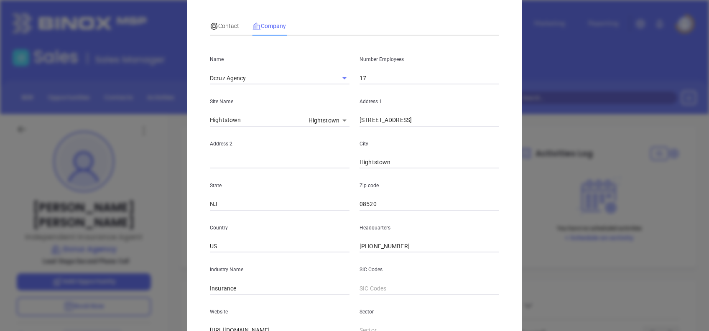
scroll to position [0, 0]
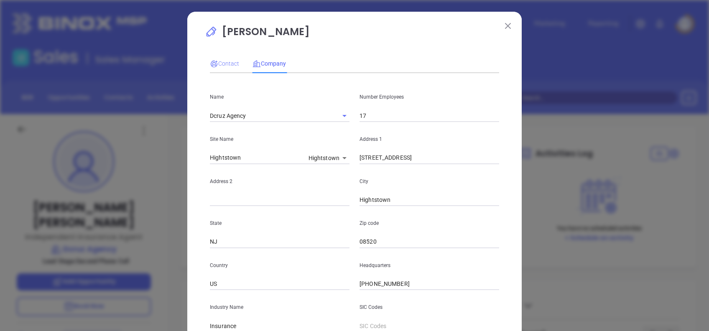
type input "https://www.dcruzagency.com/"
click at [224, 60] on span "Contact" at bounding box center [224, 63] width 29 height 7
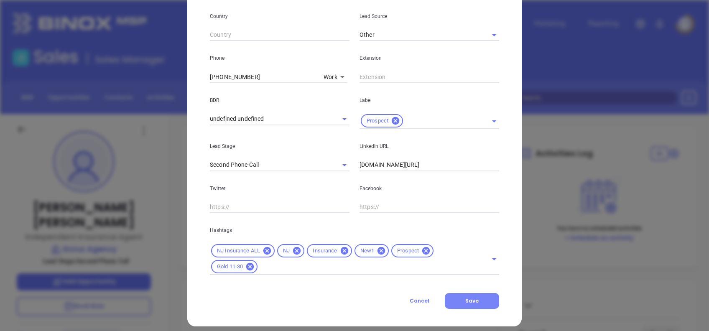
scroll to position [298, 0]
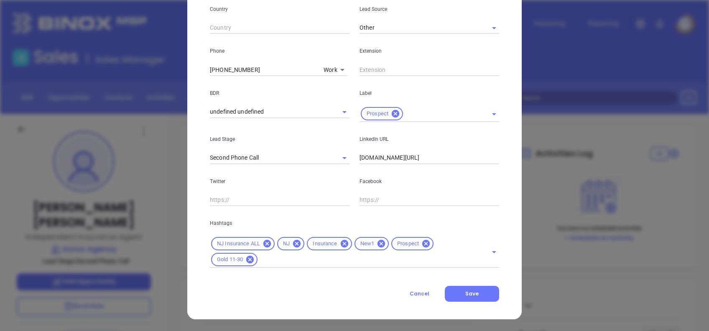
click at [475, 279] on div "Contact Company First Name Domingo Last Name Cruz Email domingo@dcruzagency.com…" at bounding box center [354, 26] width 289 height 550
click at [479, 290] on button "Save" at bounding box center [472, 294] width 54 height 16
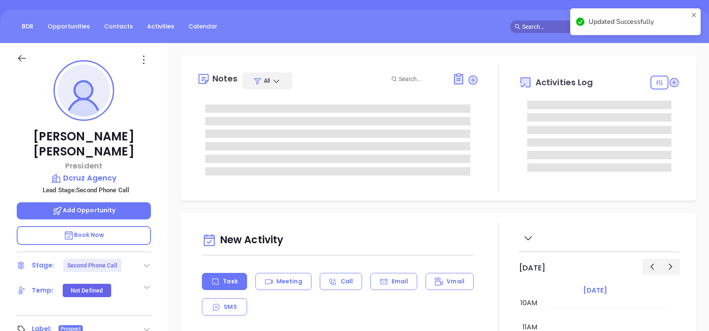
scroll to position [111, 0]
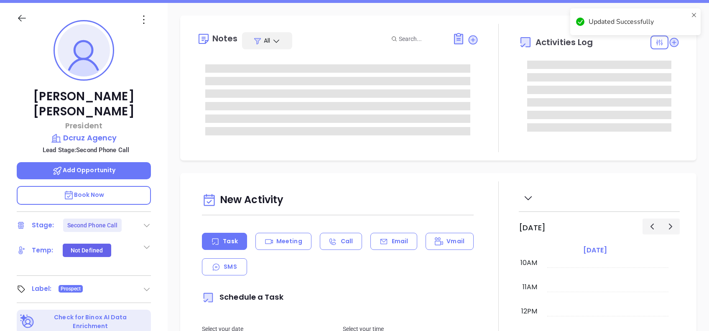
click at [149, 221] on icon at bounding box center [147, 225] width 8 height 8
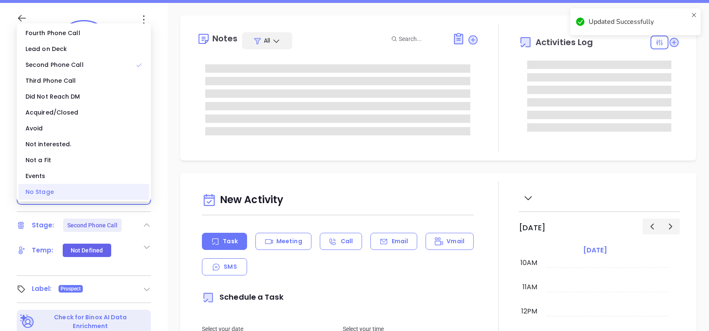
click at [99, 190] on div "No Stage" at bounding box center [83, 192] width 131 height 16
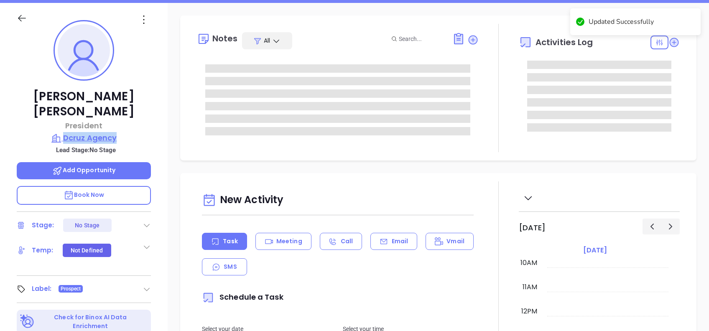
drag, startPoint x: 152, startPoint y: 117, endPoint x: 63, endPoint y: 127, distance: 90.0
click at [63, 127] on div "Domingo Cruz President Dcruz Agency Lead Stage: No Stage Add Opportunity Book N…" at bounding box center [84, 210] width 168 height 414
copy p "Dcruz Agency"
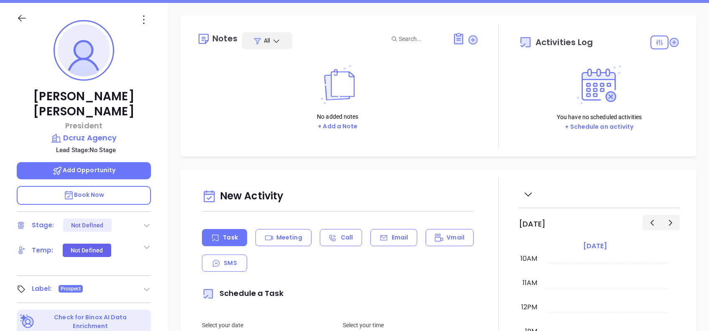
click at [172, 125] on div "Notes All No added notes + Add a Note Activities Log You have no scheduled acti…" at bounding box center [438, 295] width 541 height 585
click at [350, 124] on button "+ Add a Note" at bounding box center [337, 127] width 45 height 10
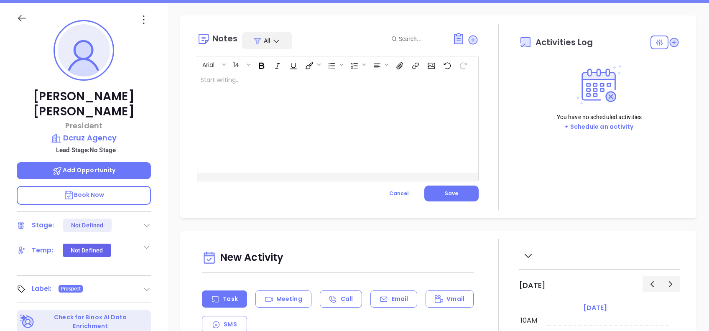
click at [346, 134] on div at bounding box center [327, 122] width 261 height 100
click at [468, 194] on button "Save" at bounding box center [451, 194] width 54 height 16
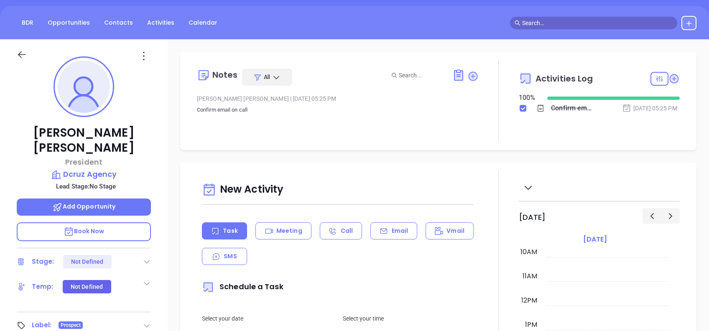
scroll to position [33, 0]
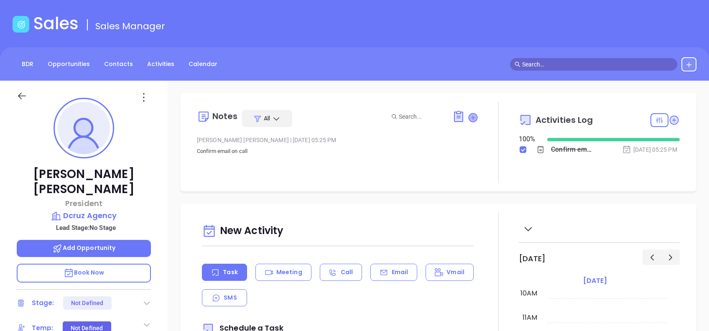
click at [468, 118] on icon at bounding box center [472, 117] width 8 height 8
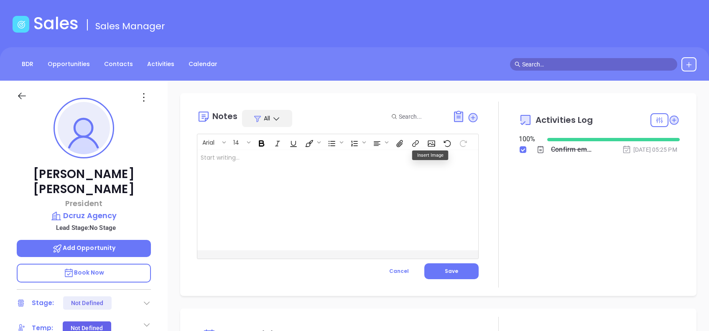
click at [321, 181] on div at bounding box center [327, 200] width 261 height 100
drag, startPoint x: 320, startPoint y: 155, endPoint x: 249, endPoint y: 170, distance: 71.6
click at [249, 170] on div "This company has 3 locations, 2 NJ & 1 PA" at bounding box center [327, 200] width 261 height 100
click at [457, 274] on button "Save" at bounding box center [451, 271] width 54 height 16
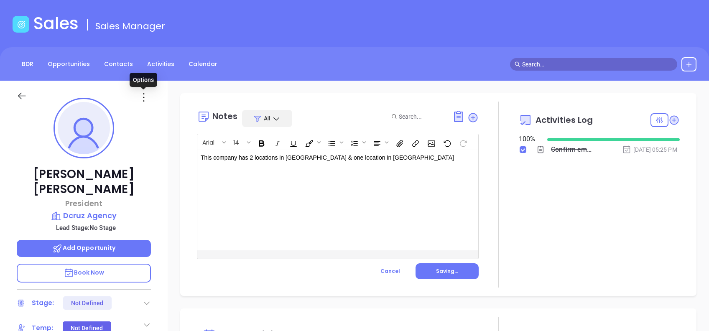
click at [147, 94] on icon at bounding box center [143, 97] width 13 height 13
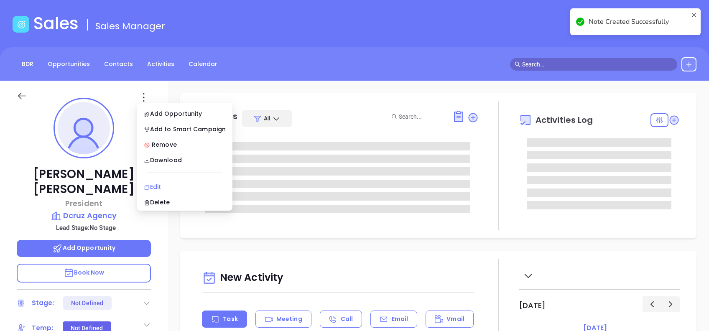
click at [169, 183] on div "Edit" at bounding box center [185, 186] width 82 height 9
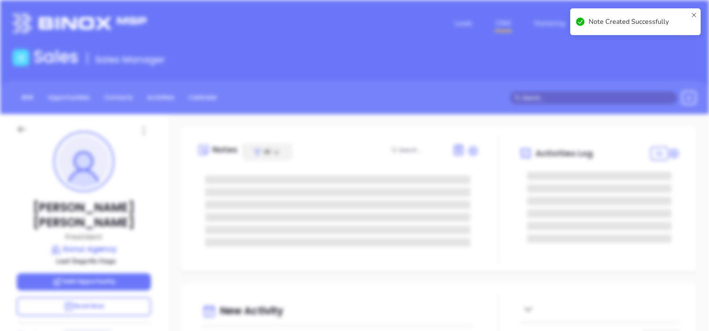
scroll to position [0, 0]
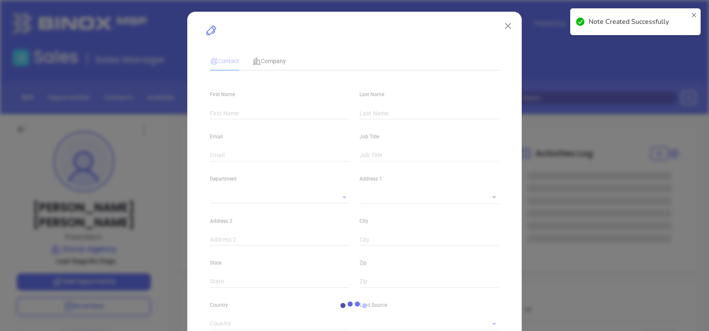
type input "Domingo"
type input "Cruz"
type input "domingo@dcruzagency.com"
type input "President"
type input "1"
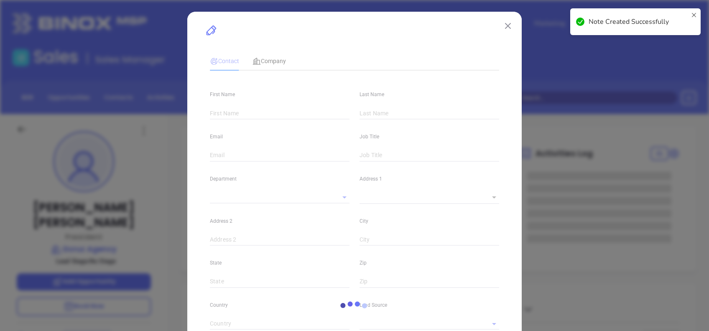
type input "www.linkedin.com/company/dcruzagency/"
type input "Marketing"
type input "Other"
type input "undefined undefined"
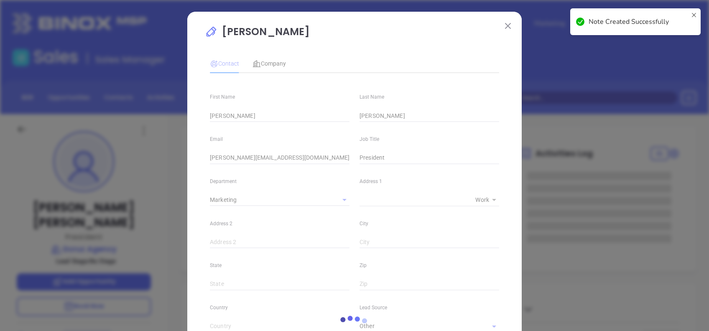
type input "(609) 200-5990"
type input "1"
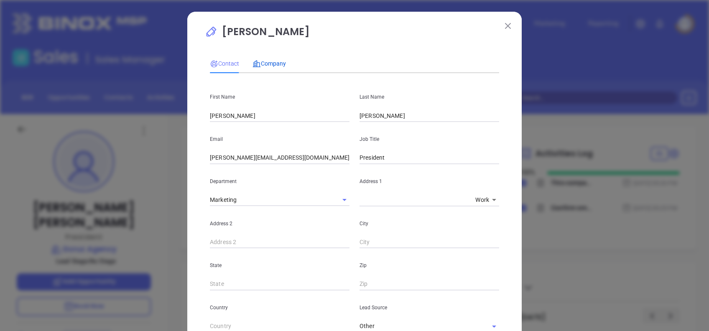
drag, startPoint x: 265, startPoint y: 66, endPoint x: 271, endPoint y: 66, distance: 5.9
click at [265, 67] on span "Company" at bounding box center [268, 63] width 33 height 7
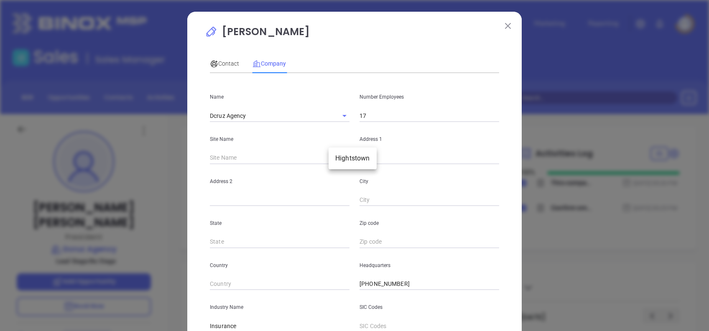
click at [340, 160] on body "Leads CRM Marketing Reporting Financial Leads Leads Sales Sales Manager BDR Opp…" at bounding box center [354, 165] width 709 height 331
click at [342, 159] on li "Hightstown" at bounding box center [352, 158] width 48 height 15
type input "Hightstown"
type input "126937"
type input "108 Main St 2nd Floor"
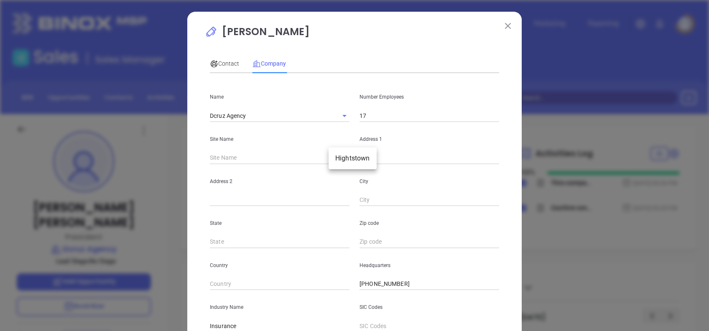
type input "Hightstown"
type input "NJ"
type input "08520"
type input "US"
drag, startPoint x: 427, startPoint y: 154, endPoint x: 318, endPoint y: 152, distance: 109.1
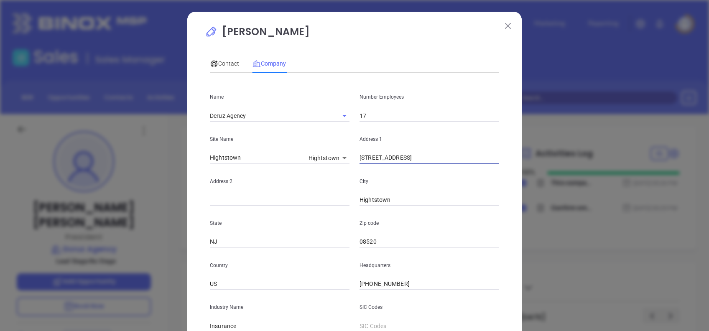
click at [318, 152] on div "Site Name Hightstown Hightstown 126937 Address 1 108 Main St 2nd Floor" at bounding box center [354, 143] width 299 height 42
paste input "23 Mercer st"
type input "123 Mercer st"
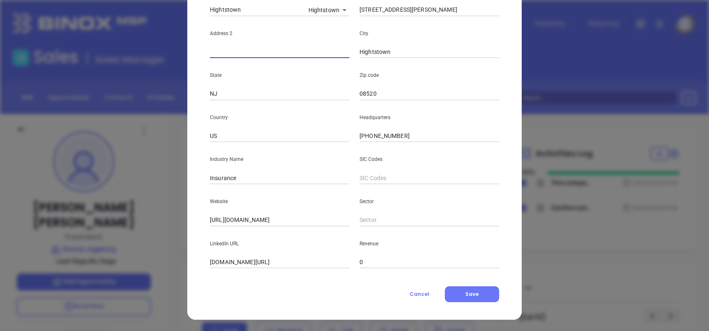
scroll to position [148, 0]
click at [476, 292] on button "Save" at bounding box center [472, 294] width 54 height 16
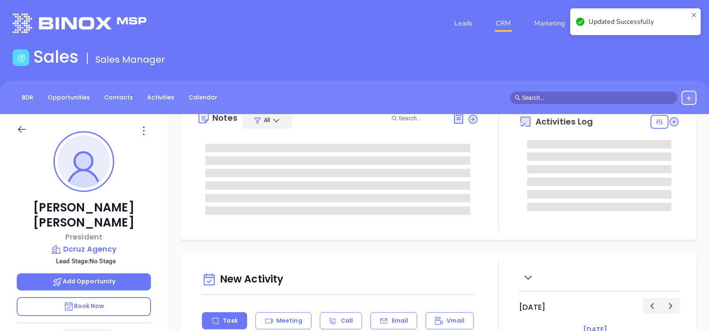
scroll to position [0, 0]
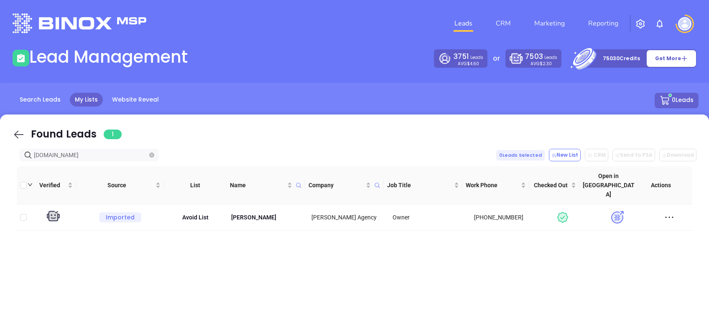
click at [17, 129] on icon at bounding box center [19, 134] width 13 height 13
click at [31, 135] on div "Found Leads 1" at bounding box center [76, 134] width 91 height 15
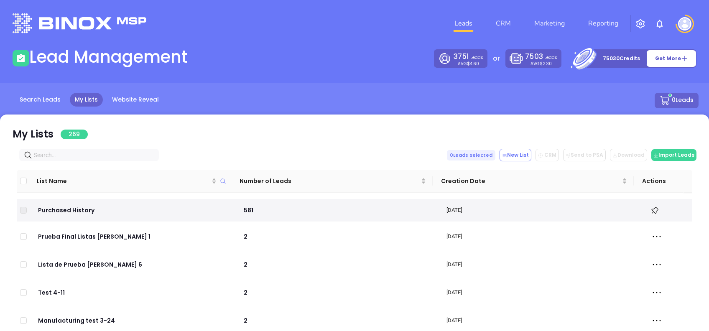
click at [59, 154] on input "text" at bounding box center [91, 154] width 114 height 9
paste input "[DOMAIN_NAME]"
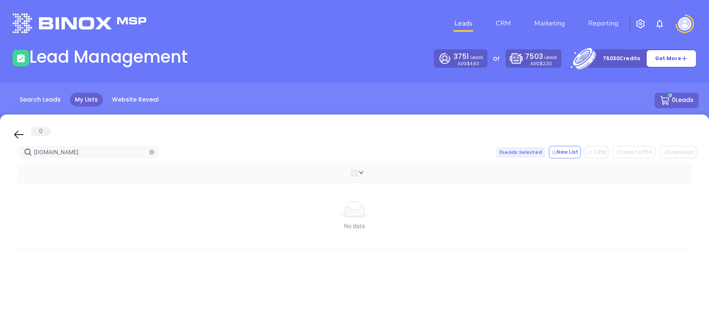
type input "[DOMAIN_NAME]"
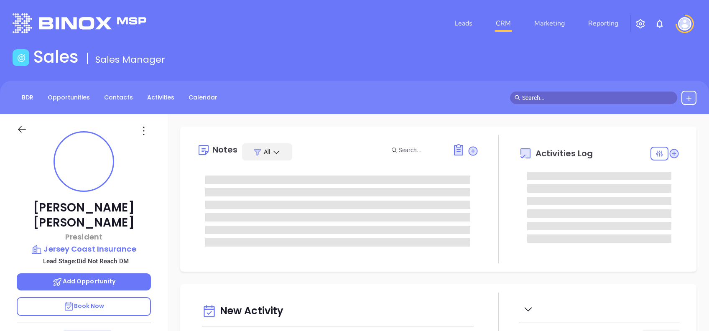
type input "10/02/2025"
type input "Alejandra Lara"
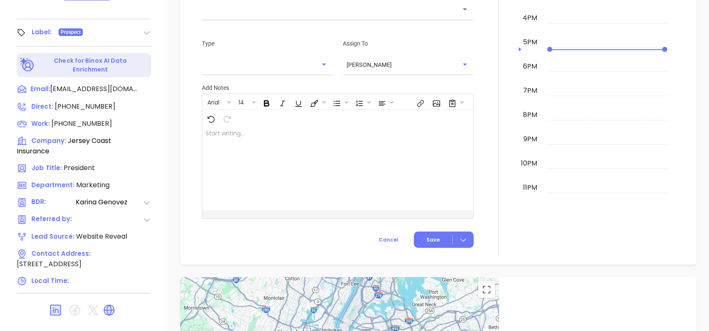
scroll to position [89, 0]
